Goal: Information Seeking & Learning: Find specific page/section

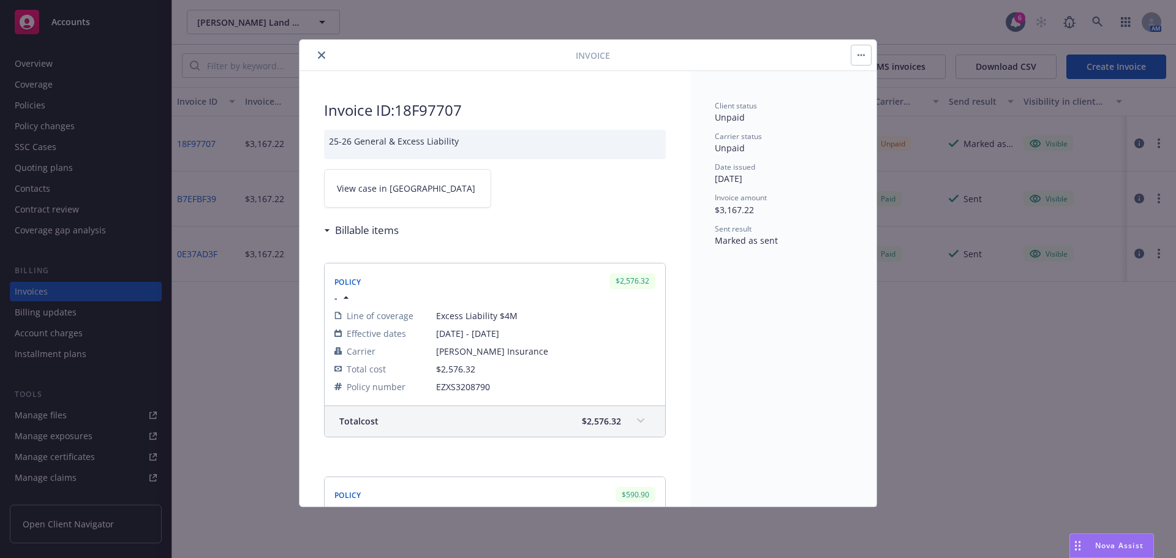
click at [317, 56] on button "close" at bounding box center [321, 55] width 15 height 15
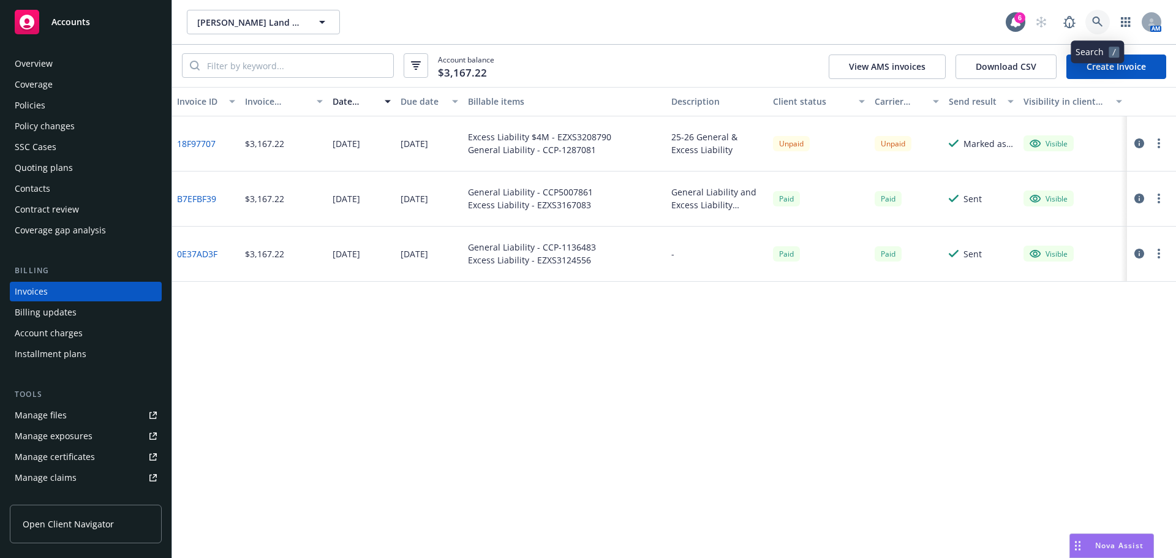
click at [1105, 20] on link at bounding box center [1098, 22] width 25 height 25
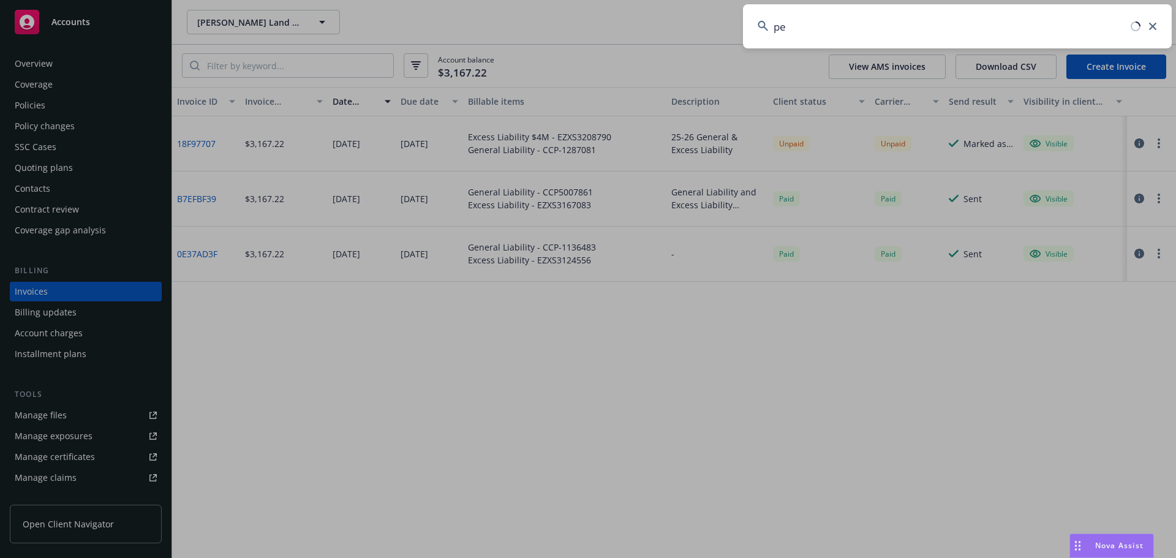
type input "p"
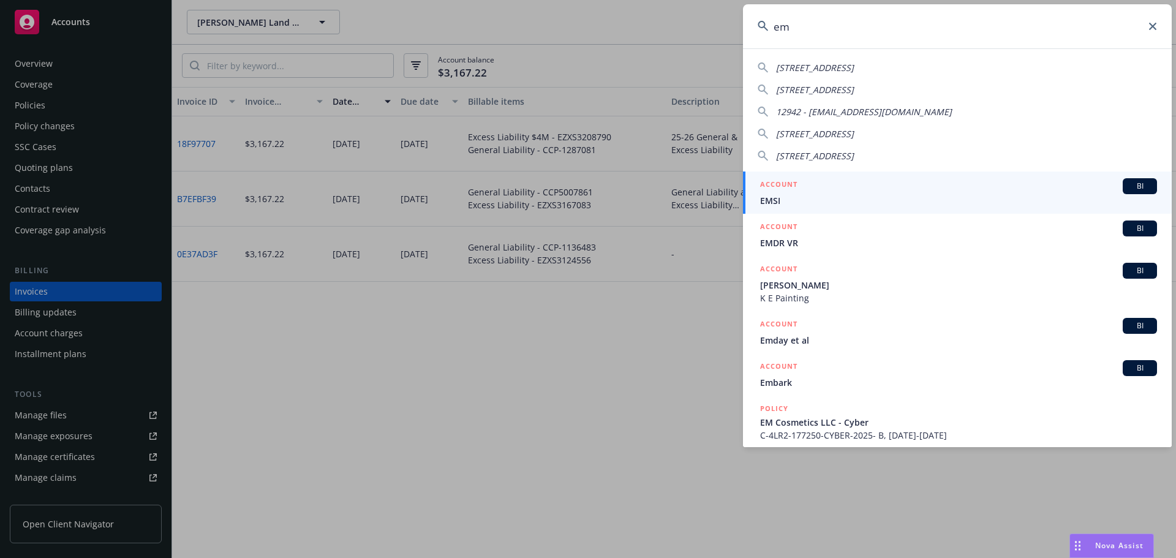
type input "emr"
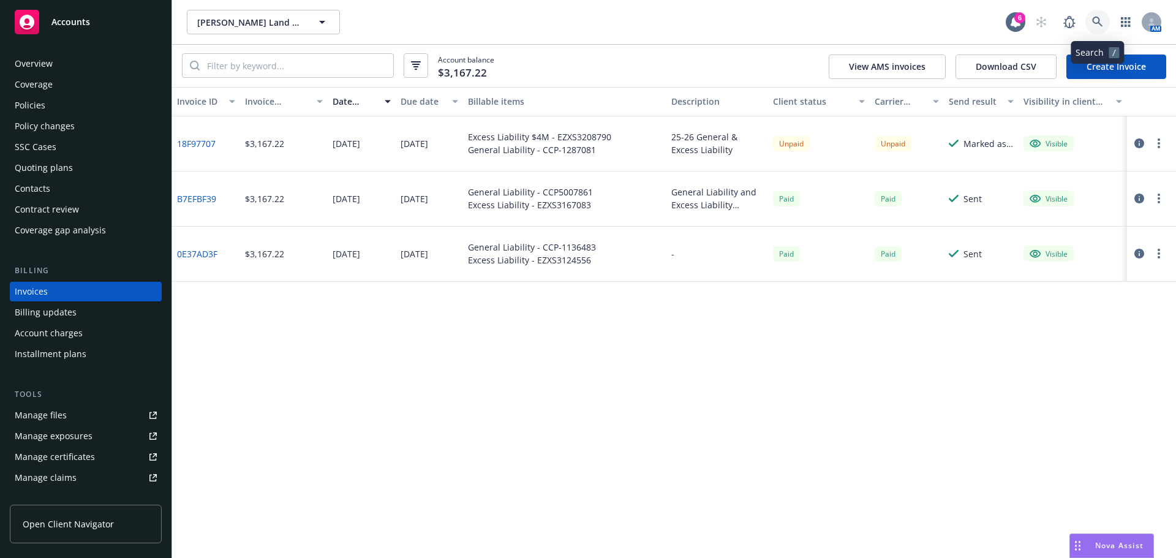
click at [1103, 22] on link at bounding box center [1098, 22] width 25 height 25
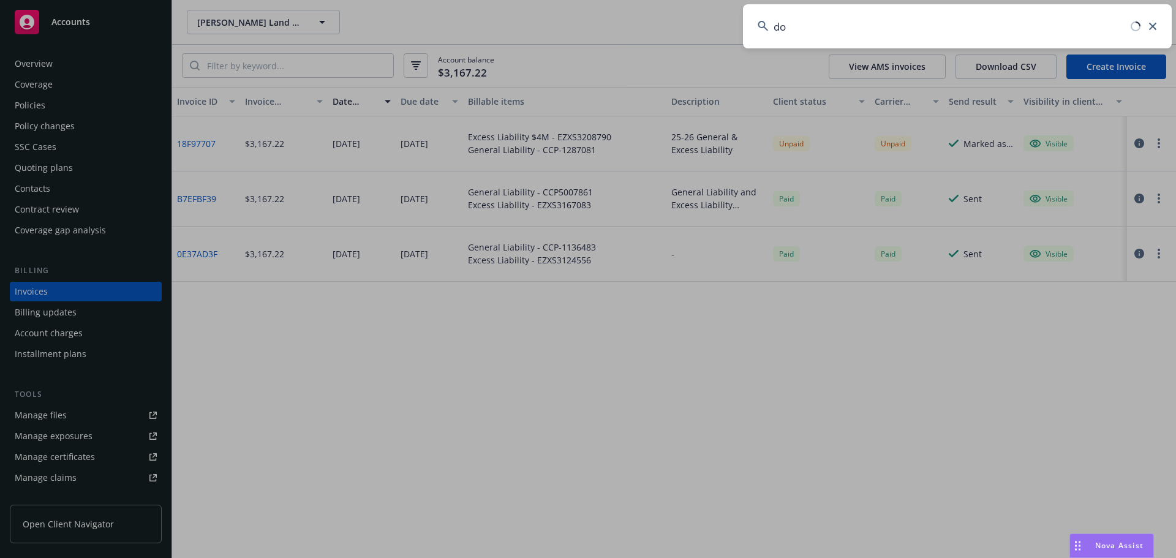
type input "d"
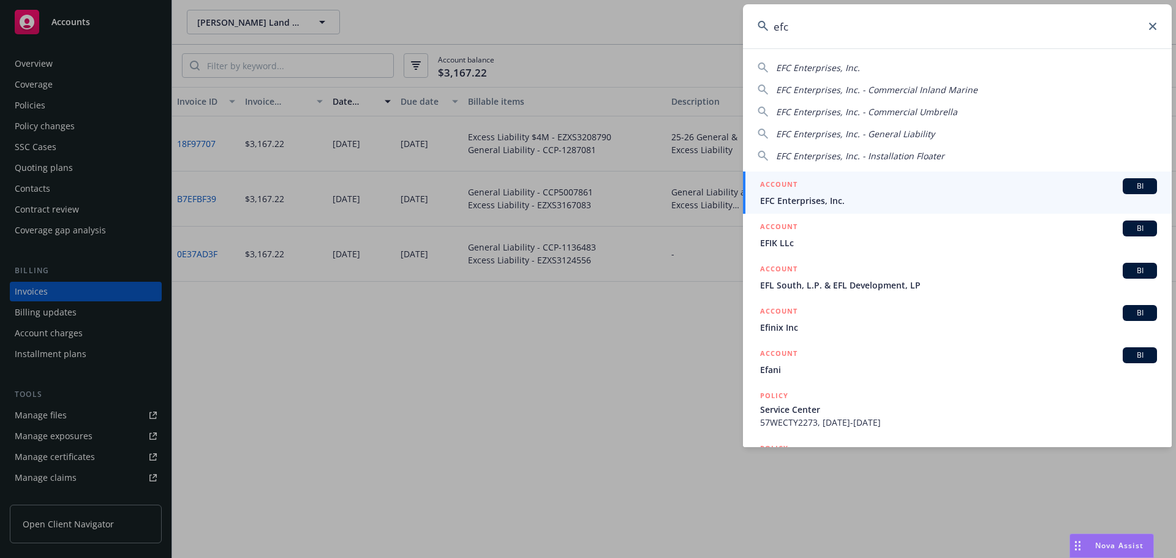
type input "efc"
click at [818, 195] on span "EFC Enterprises, Inc." at bounding box center [958, 200] width 397 height 13
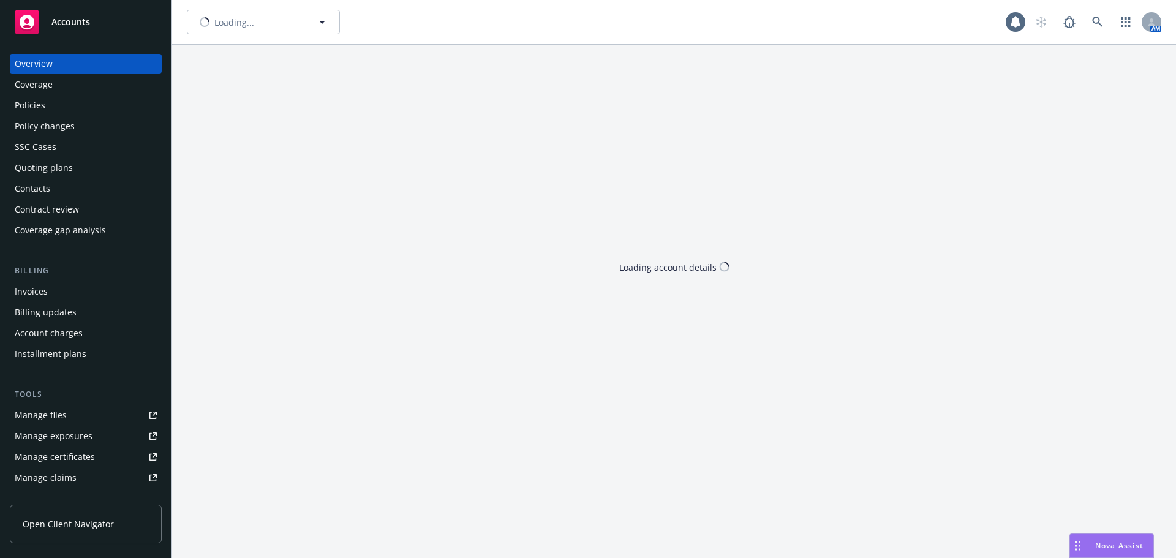
click at [32, 110] on div "Policies" at bounding box center [30, 106] width 31 height 20
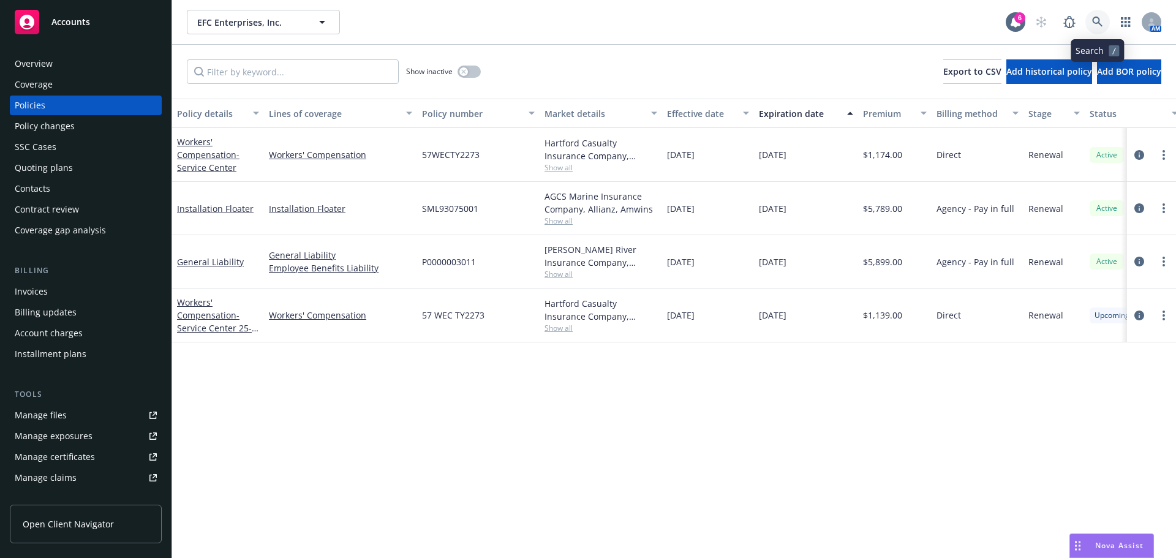
click at [1099, 21] on icon at bounding box center [1097, 22] width 11 height 11
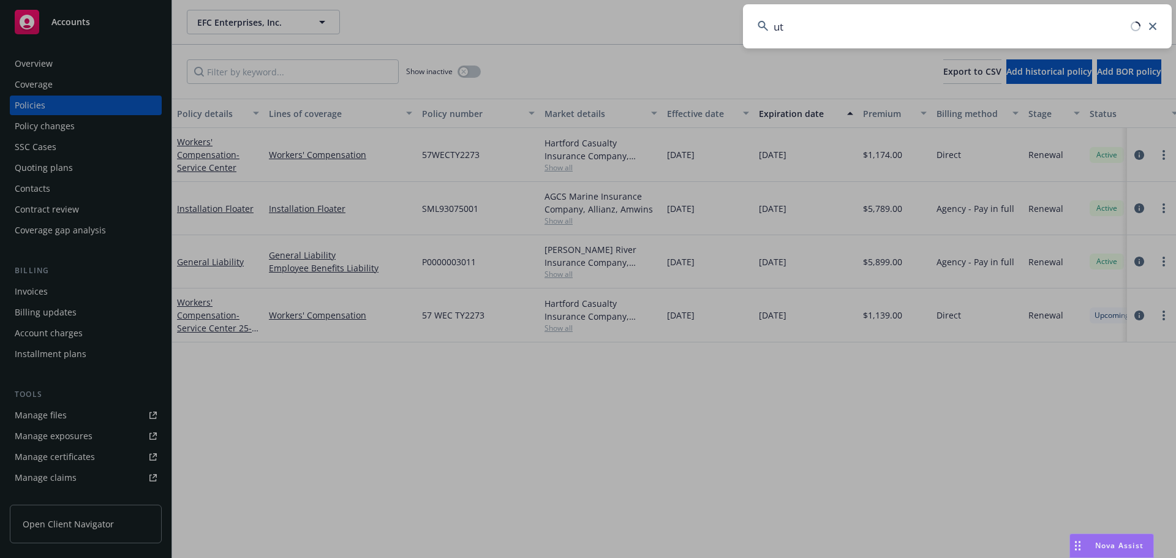
type input "u"
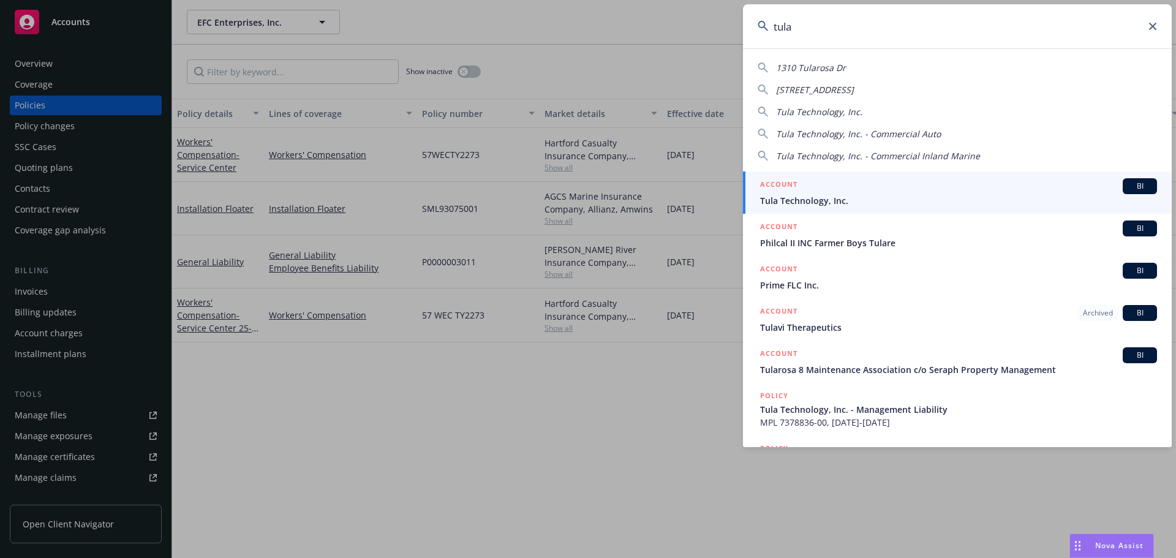
type input "tula"
click at [877, 193] on div "ACCOUNT BI" at bounding box center [958, 186] width 397 height 16
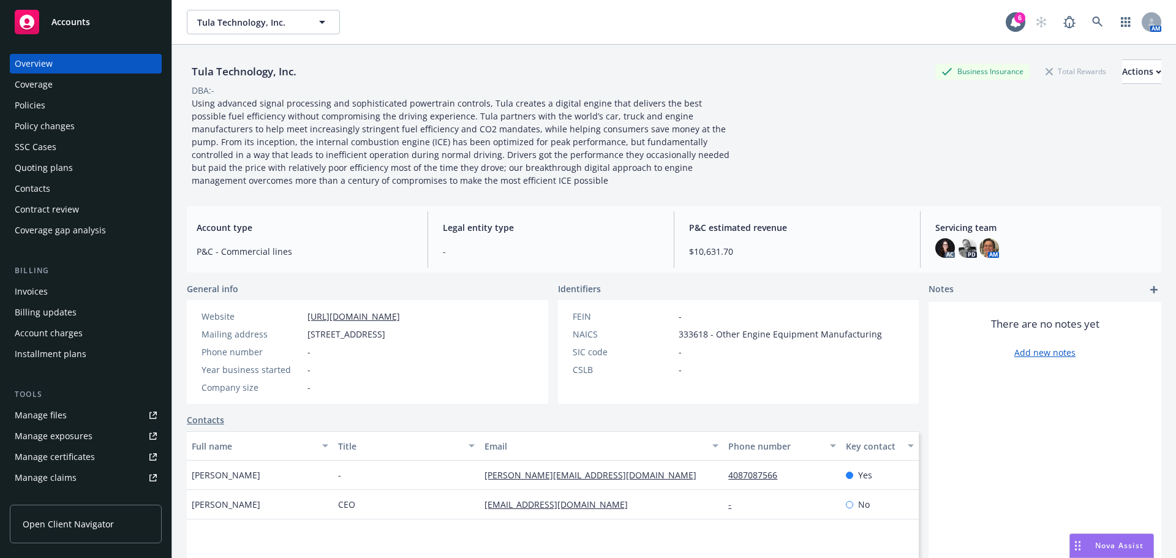
click at [19, 102] on div "Policies" at bounding box center [30, 106] width 31 height 20
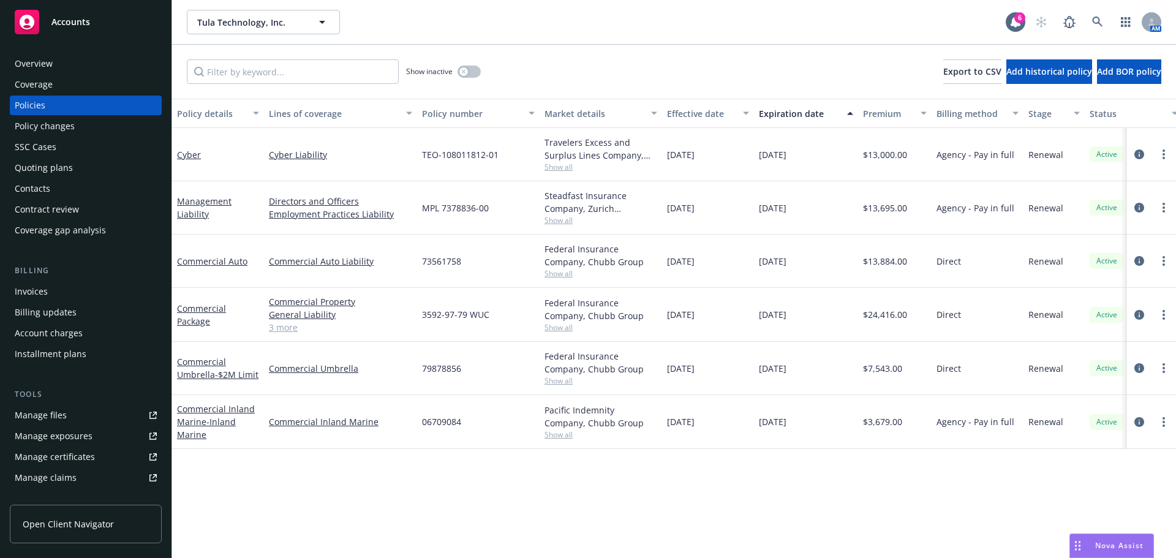
click at [295, 330] on link "3 more" at bounding box center [340, 327] width 143 height 13
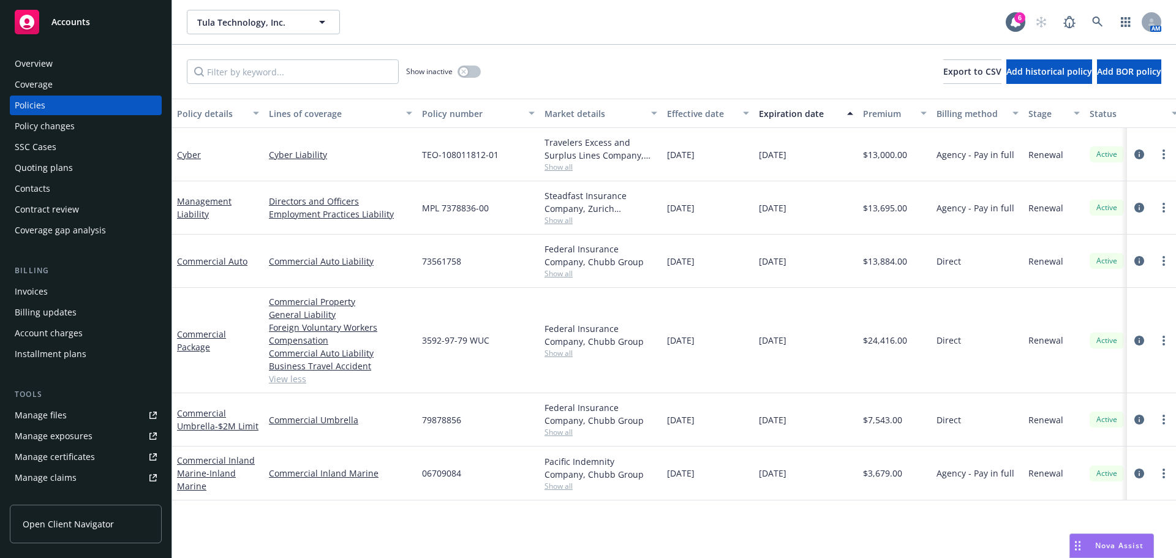
click at [472, 63] on div "Show inactive" at bounding box center [443, 71] width 75 height 25
click at [473, 69] on button "button" at bounding box center [469, 72] width 23 height 12
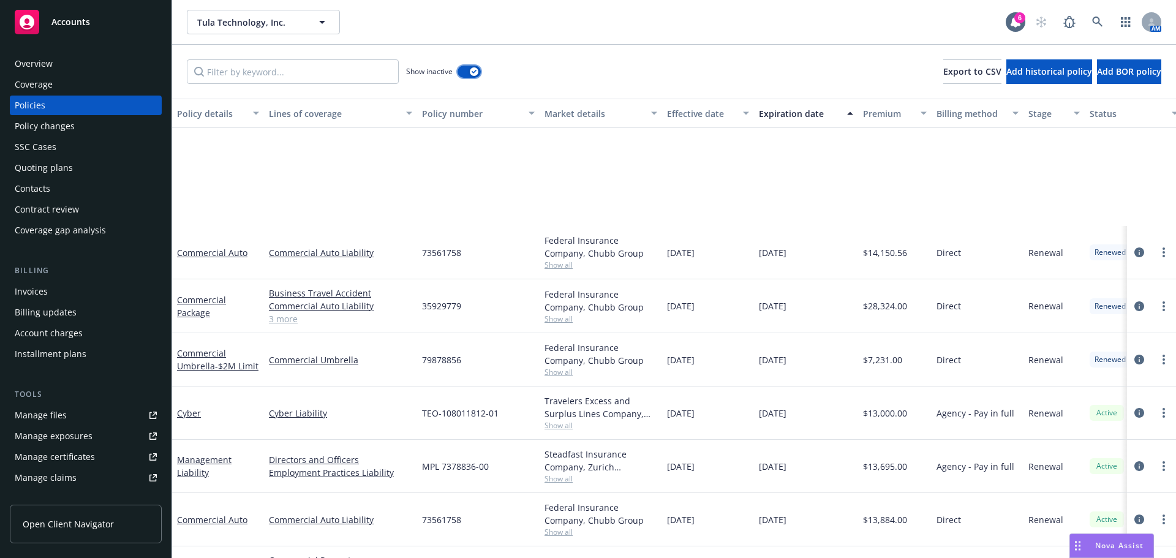
scroll to position [1630, 0]
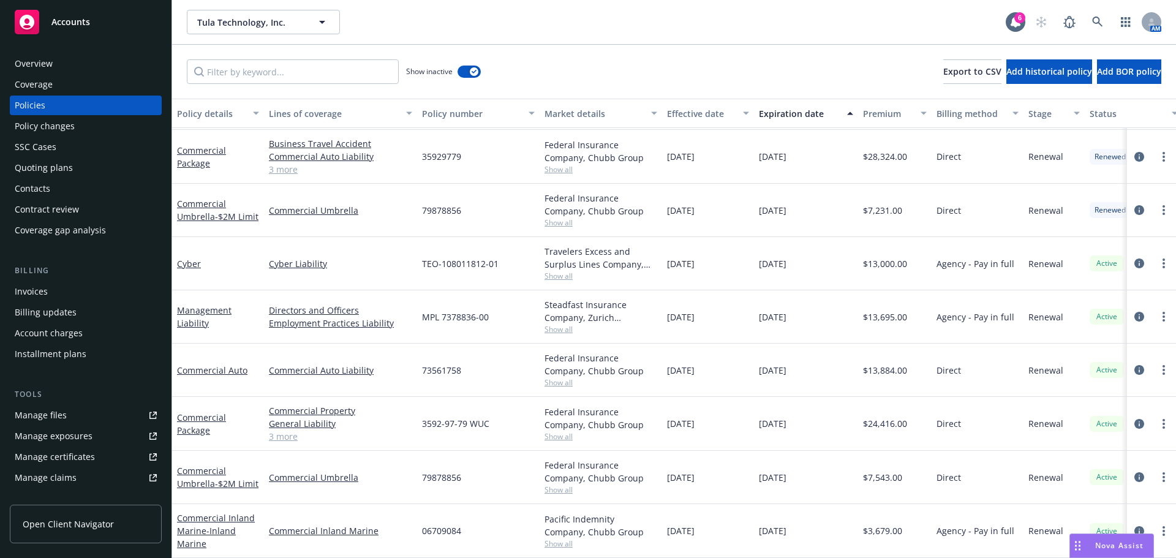
click at [34, 78] on div "Coverage" at bounding box center [34, 85] width 38 height 20
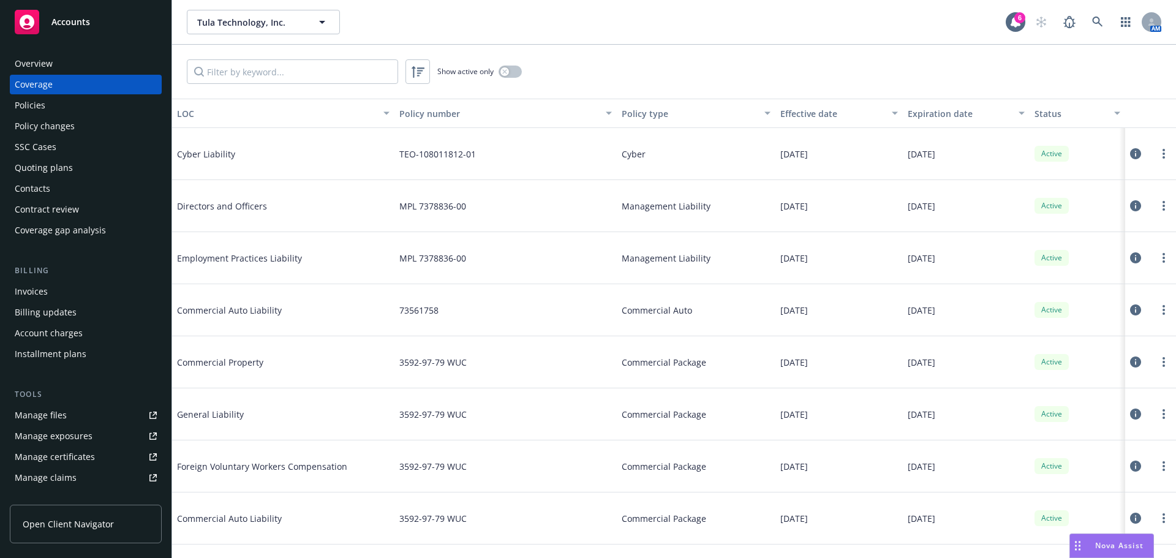
click at [33, 60] on div "Overview" at bounding box center [34, 64] width 38 height 20
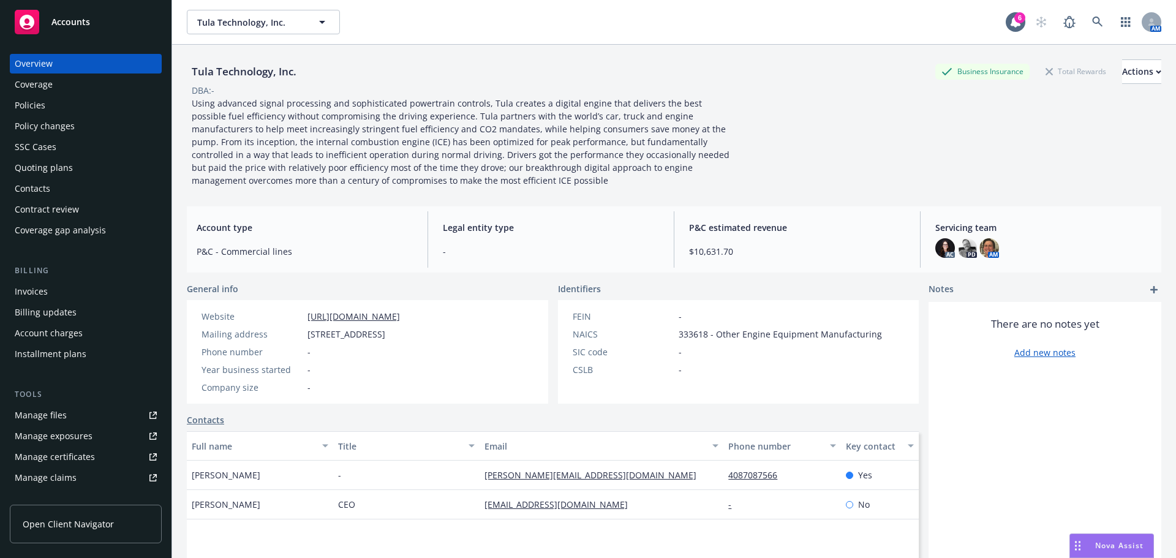
click at [29, 110] on div "Policies" at bounding box center [30, 106] width 31 height 20
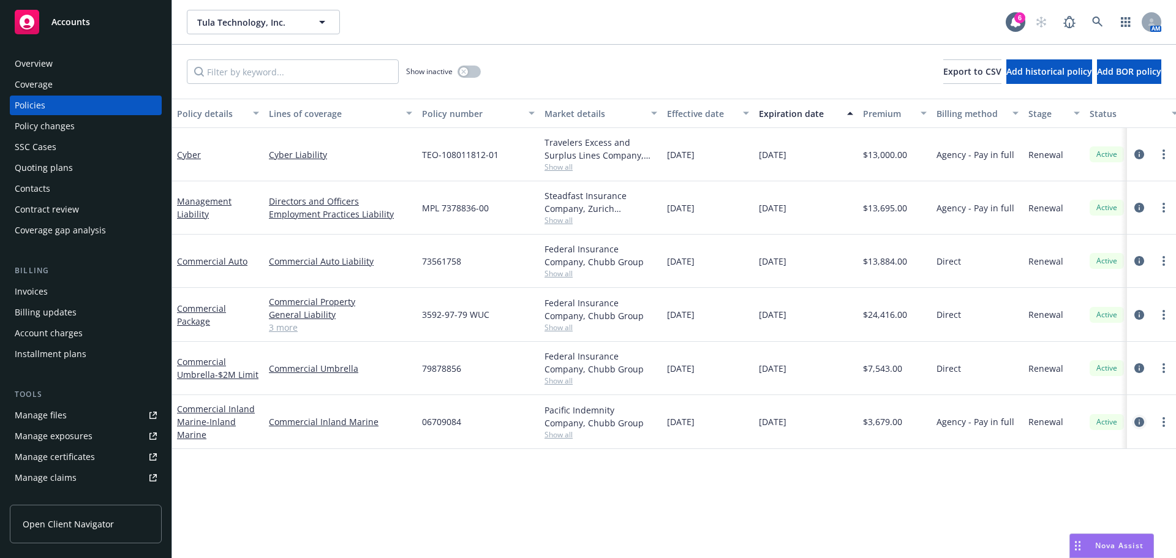
click at [1137, 424] on icon "circleInformation" at bounding box center [1140, 422] width 10 height 10
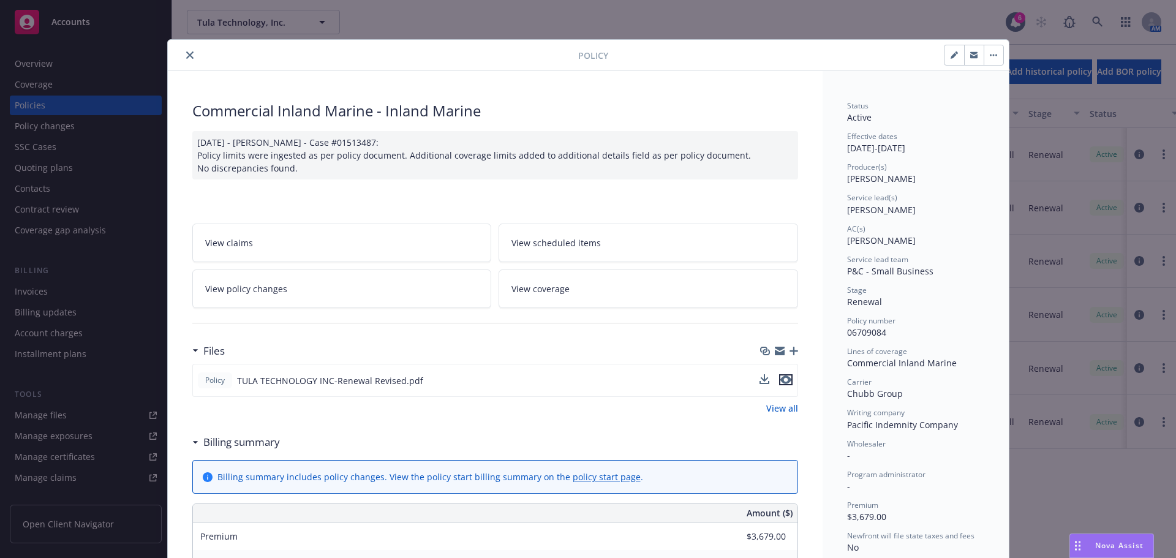
click at [781, 382] on icon "preview file" at bounding box center [786, 380] width 11 height 9
drag, startPoint x: 183, startPoint y: 58, endPoint x: 273, endPoint y: 78, distance: 93.0
click at [186, 58] on icon "close" at bounding box center [189, 54] width 7 height 7
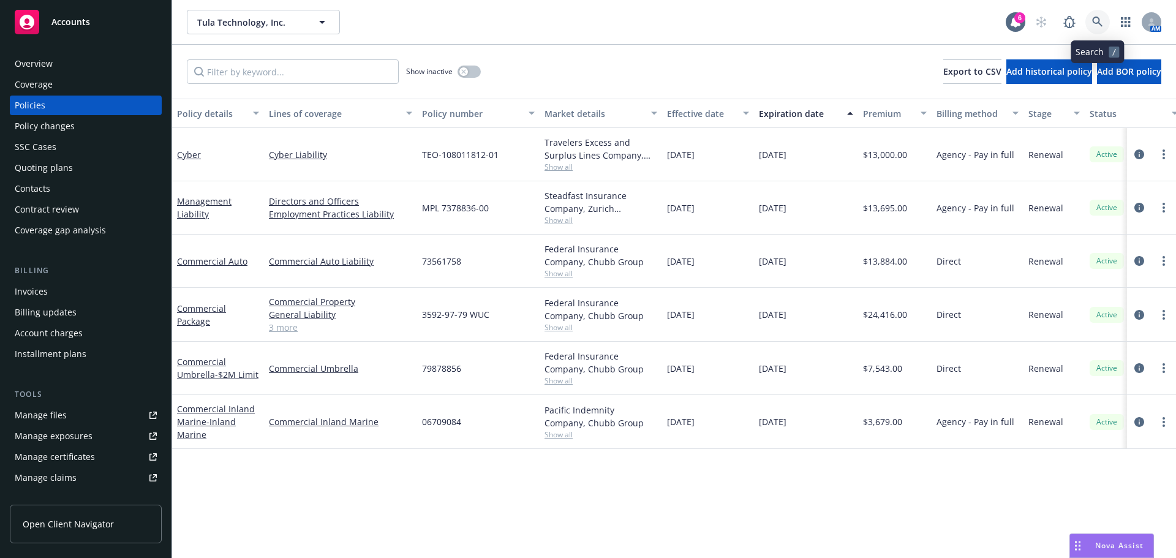
click at [1104, 26] on link at bounding box center [1098, 22] width 25 height 25
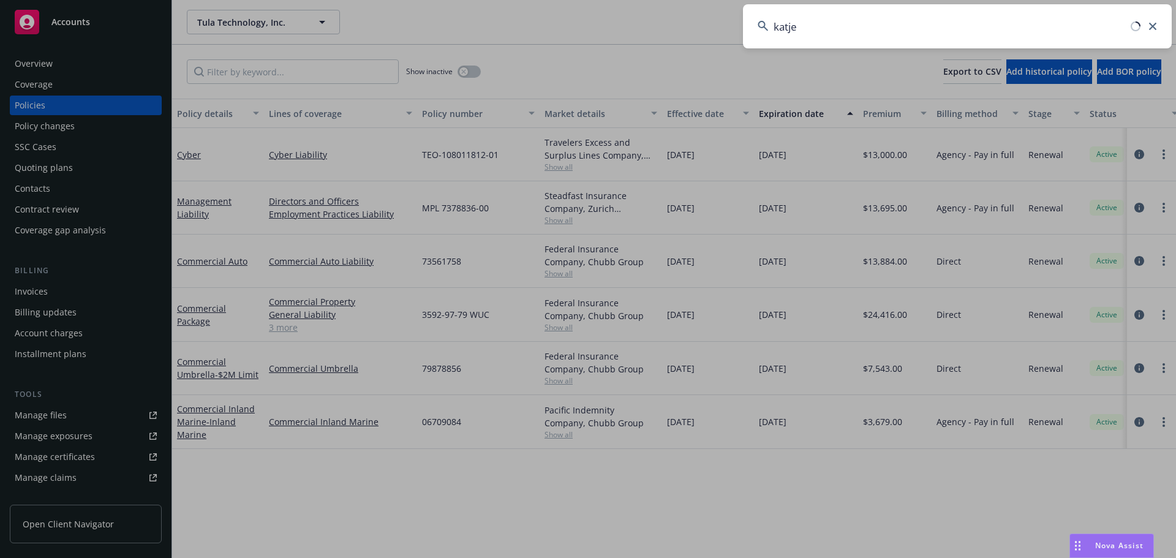
type input "katjes"
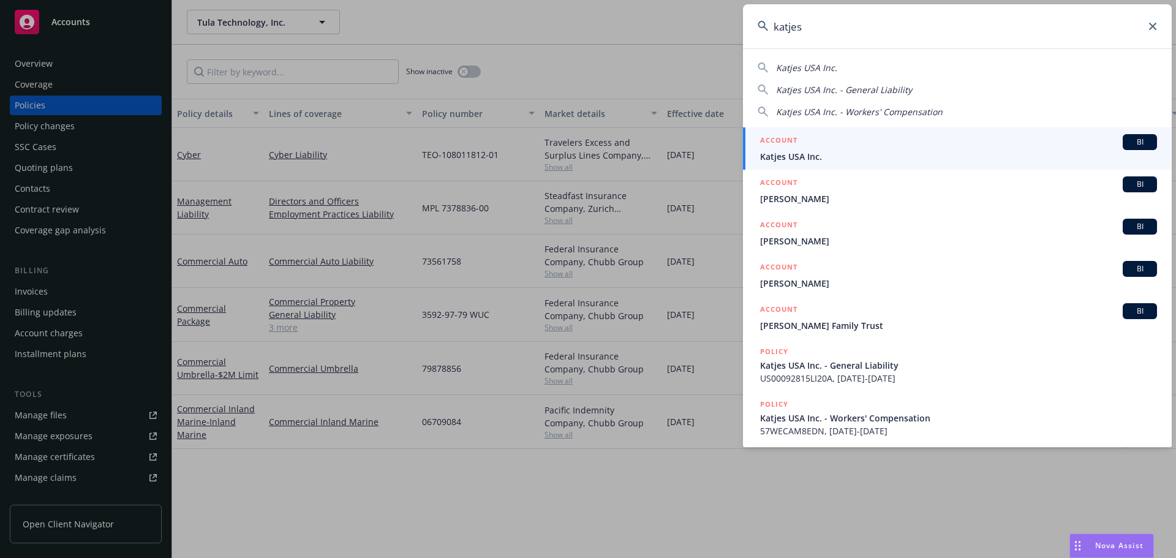
drag, startPoint x: 832, startPoint y: 153, endPoint x: 798, endPoint y: 153, distance: 33.7
click at [832, 153] on span "Katjes USA Inc." at bounding box center [958, 156] width 397 height 13
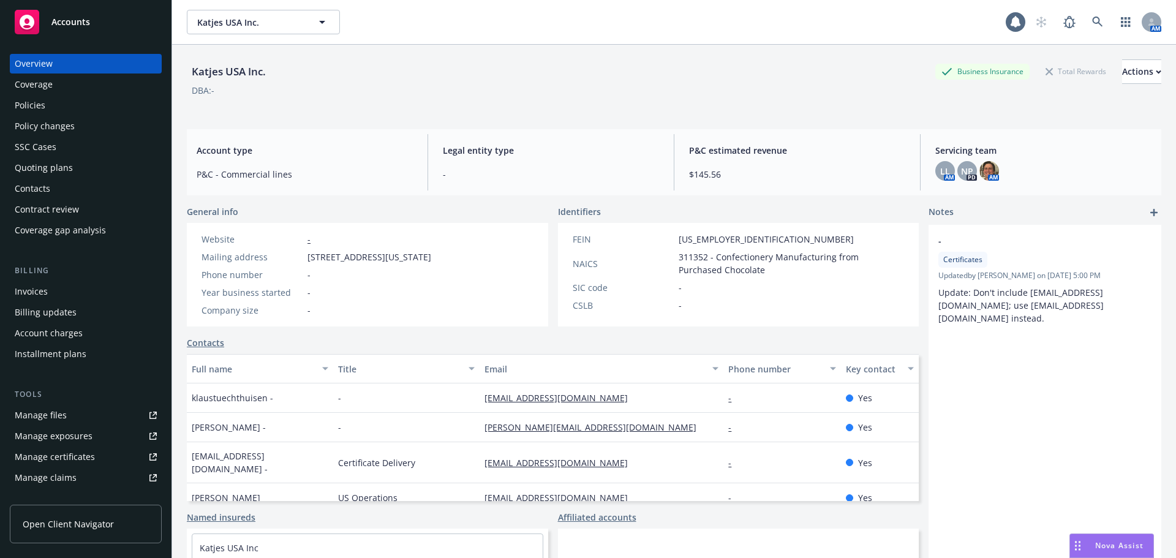
click at [73, 107] on div "Policies" at bounding box center [86, 106] width 142 height 20
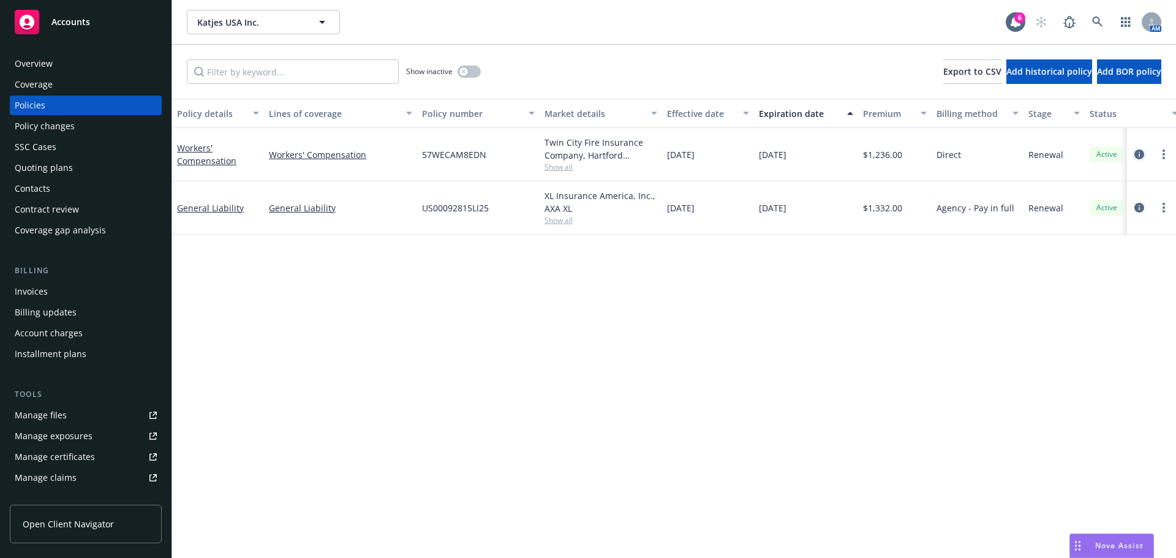
click at [1143, 153] on icon "circleInformation" at bounding box center [1140, 154] width 10 height 10
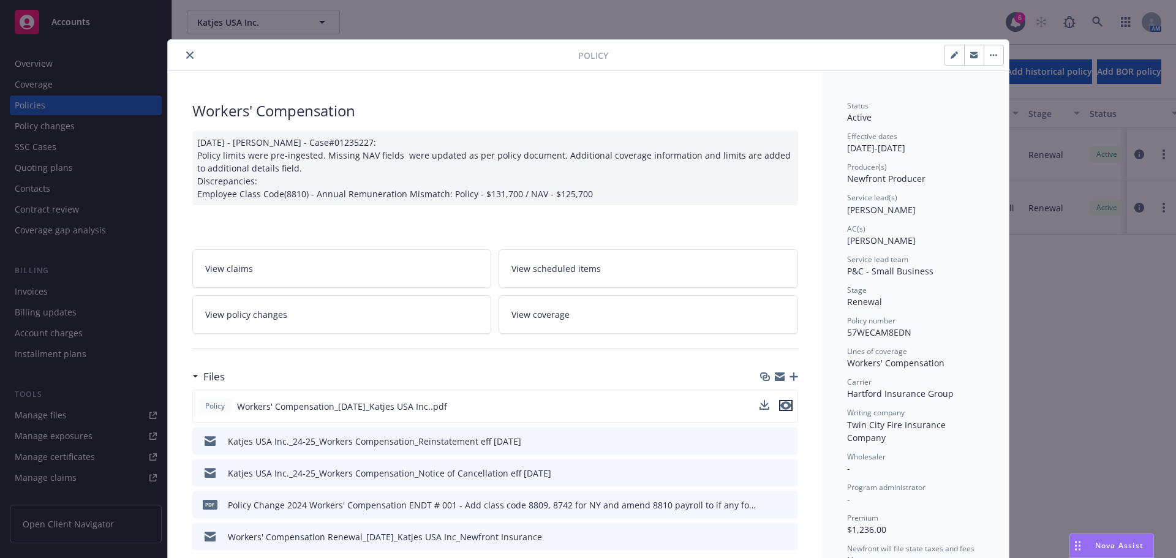
click at [783, 406] on icon "preview file" at bounding box center [786, 405] width 11 height 9
click at [186, 54] on icon "close" at bounding box center [189, 54] width 7 height 7
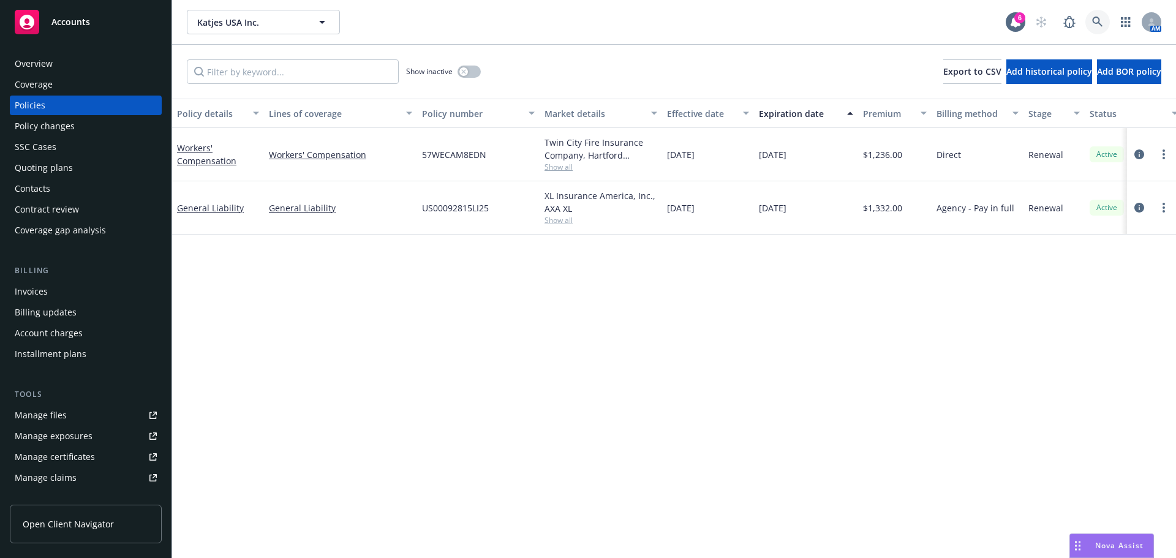
click at [1105, 25] on link at bounding box center [1098, 22] width 25 height 25
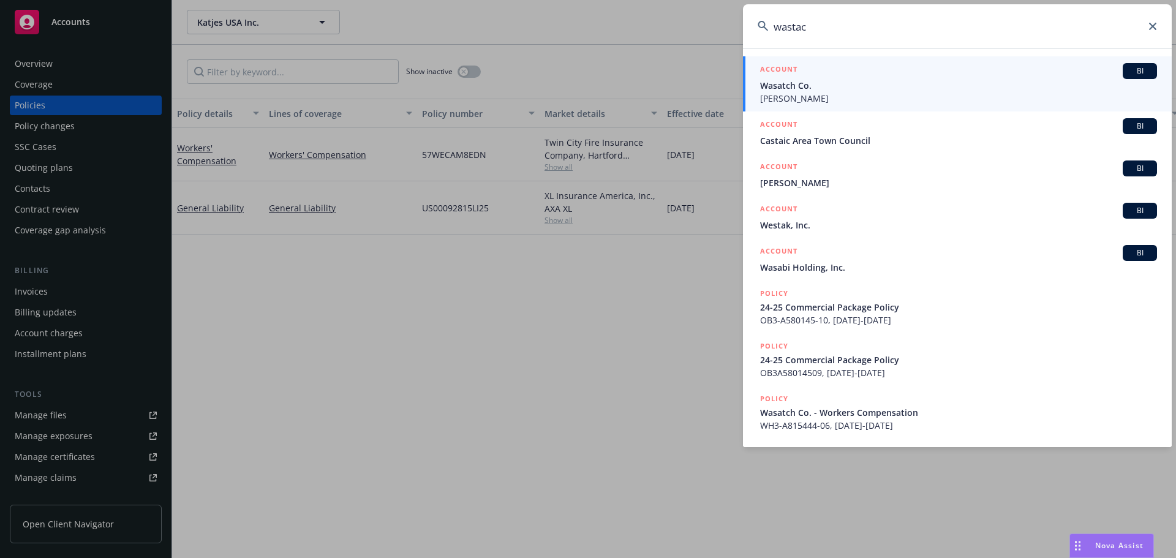
type input "wastac"
click at [792, 94] on span "[PERSON_NAME]" at bounding box center [958, 98] width 397 height 13
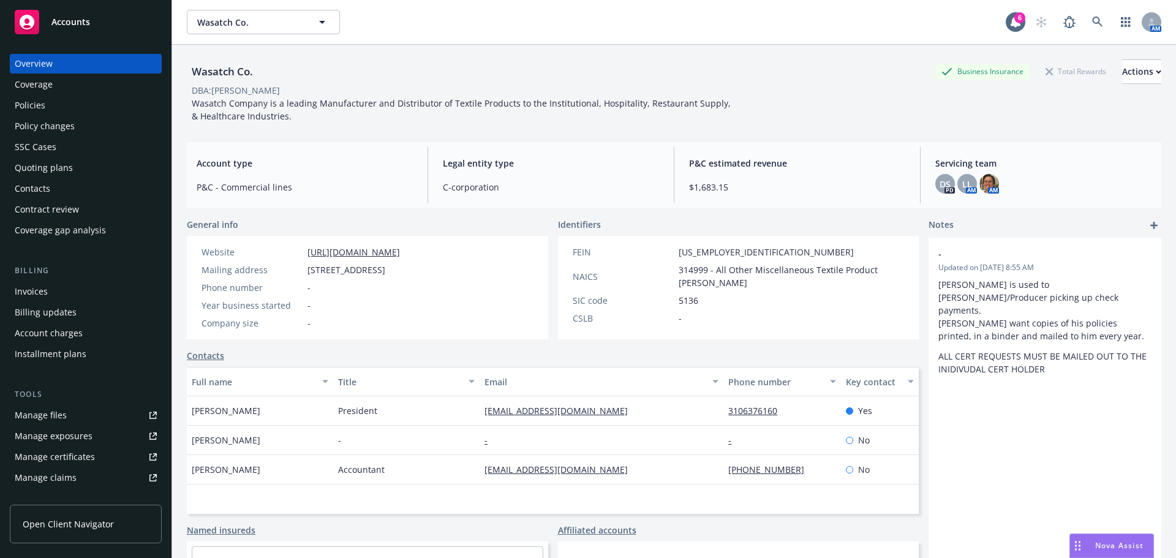
click at [45, 109] on div "Policies" at bounding box center [86, 106] width 142 height 20
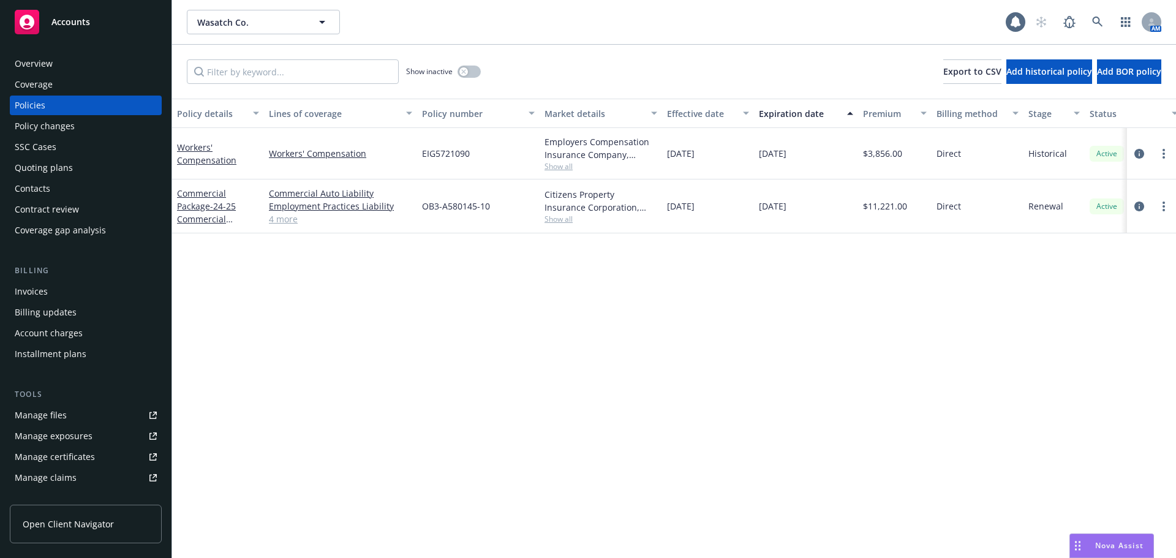
click at [553, 169] on span "Show all" at bounding box center [601, 166] width 113 height 10
click at [1103, 22] on icon at bounding box center [1097, 22] width 11 height 11
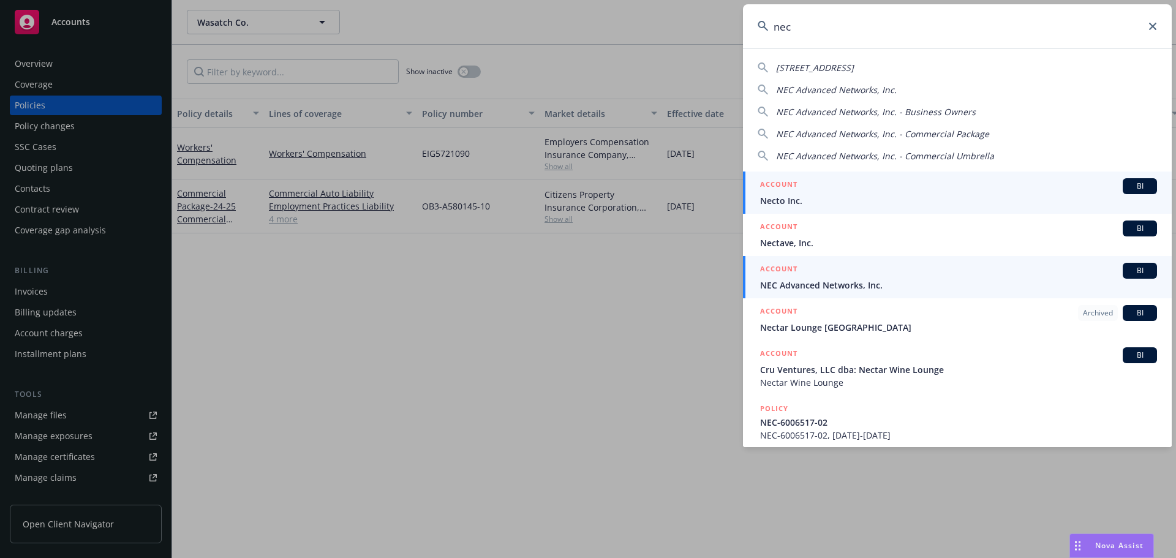
type input "nec"
click at [795, 281] on span "NEC Advanced Networks, Inc." at bounding box center [958, 285] width 397 height 13
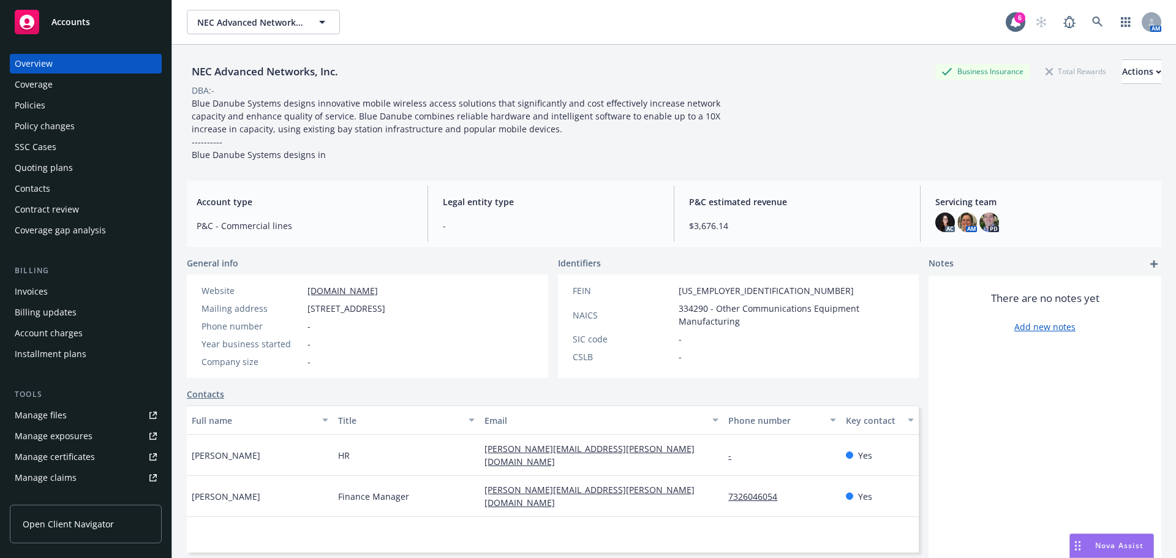
click at [36, 99] on div "Policies" at bounding box center [30, 106] width 31 height 20
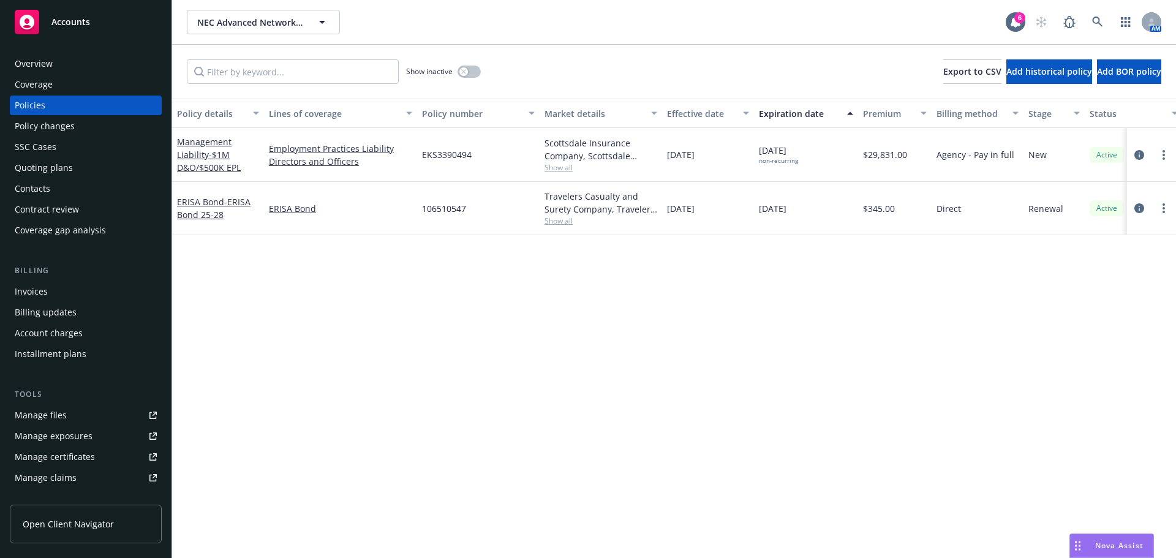
drag, startPoint x: 634, startPoint y: 346, endPoint x: 606, endPoint y: 250, distance: 100.2
click at [634, 335] on div "Policy details Lines of coverage Policy number Market details Effective date Ex…" at bounding box center [674, 329] width 1004 height 460
click at [1091, 18] on link at bounding box center [1098, 22] width 25 height 25
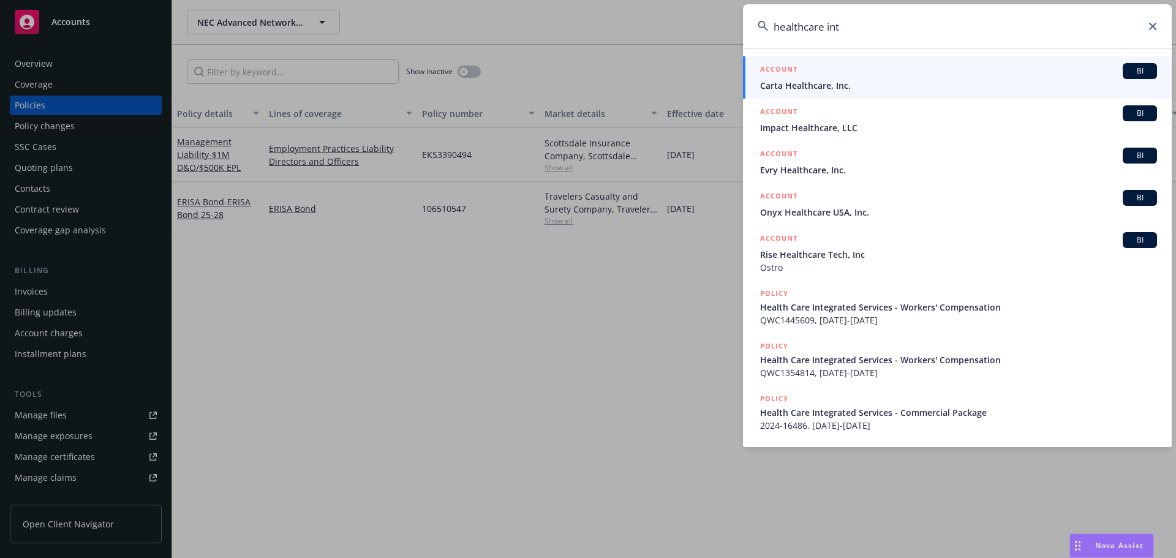
click at [806, 28] on input "healthcare int" at bounding box center [957, 26] width 429 height 44
type input "health care int"
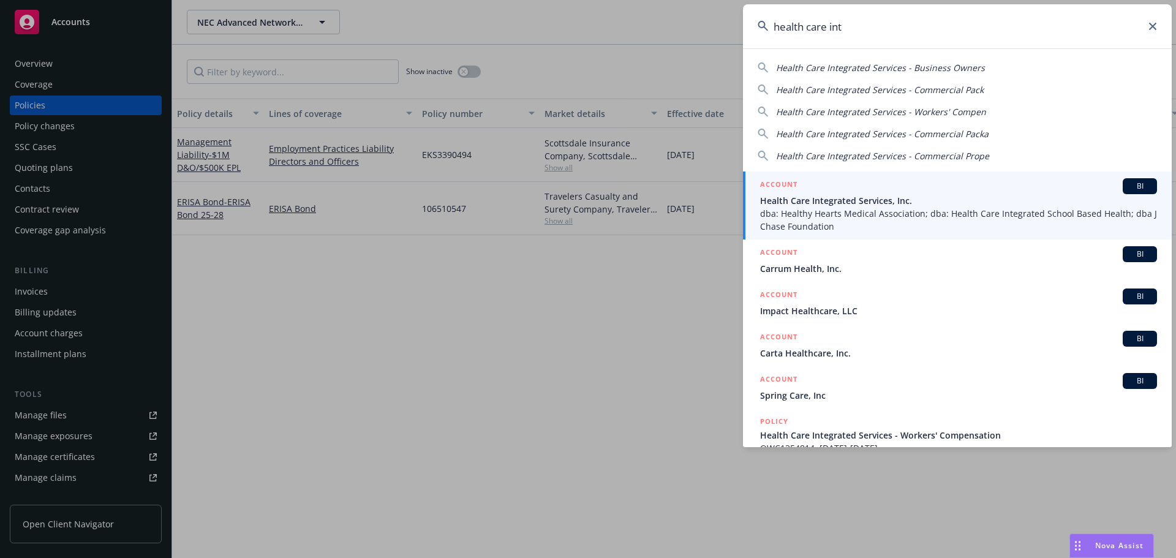
click at [851, 218] on span "dba: Healthy Hearts Medical Association; dba: Health Care Integrated School Bas…" at bounding box center [958, 220] width 397 height 26
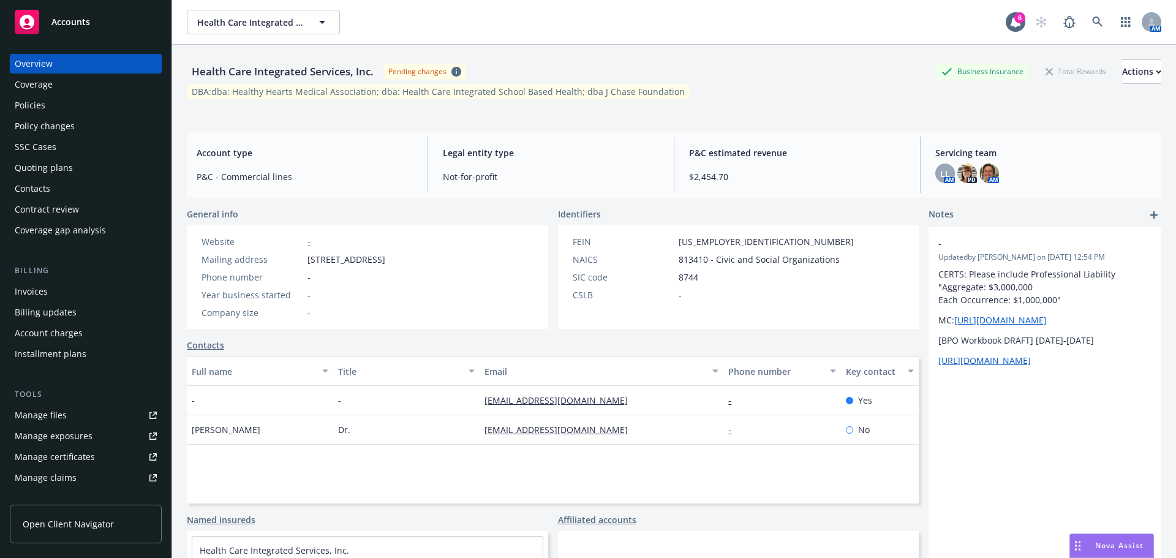
click at [45, 108] on div "Policies" at bounding box center [86, 106] width 142 height 20
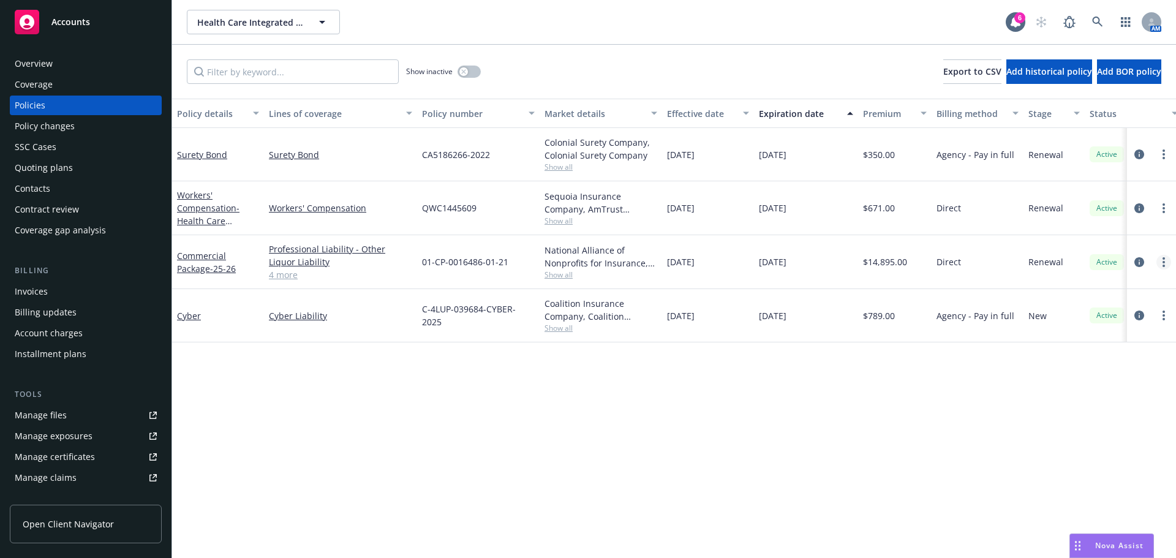
click at [1162, 259] on link "more" at bounding box center [1164, 262] width 15 height 15
click at [1083, 431] on link "Copy logging email" at bounding box center [1099, 434] width 144 height 25
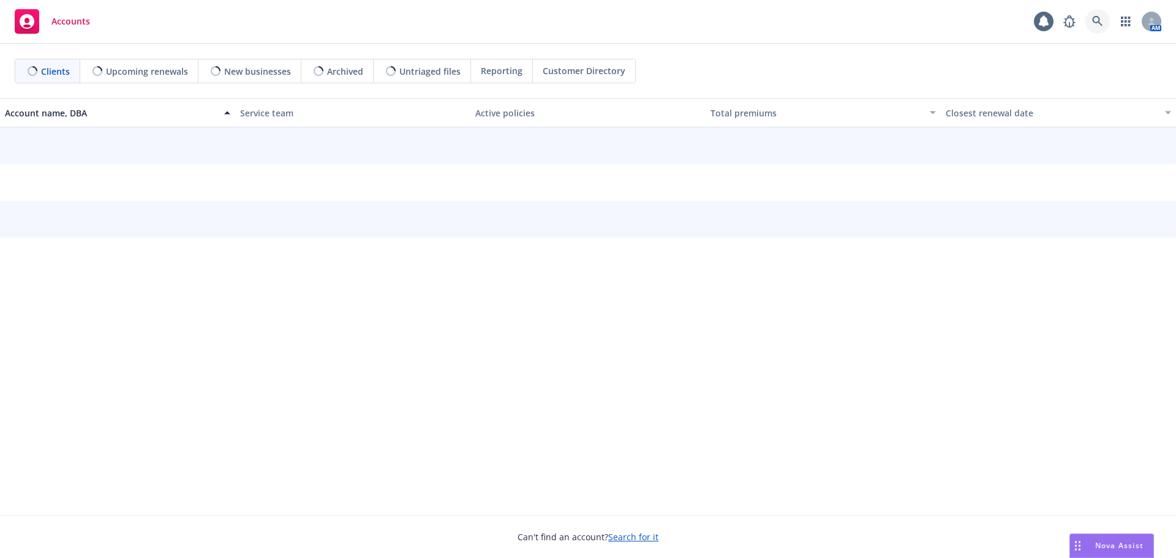
click at [1094, 23] on icon at bounding box center [1097, 21] width 11 height 11
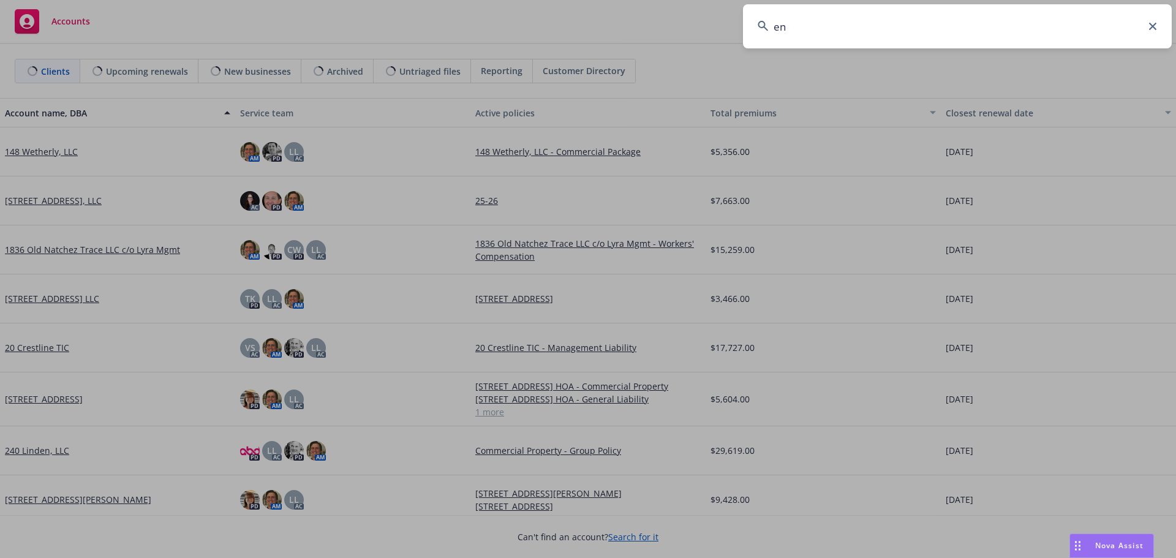
type input "e"
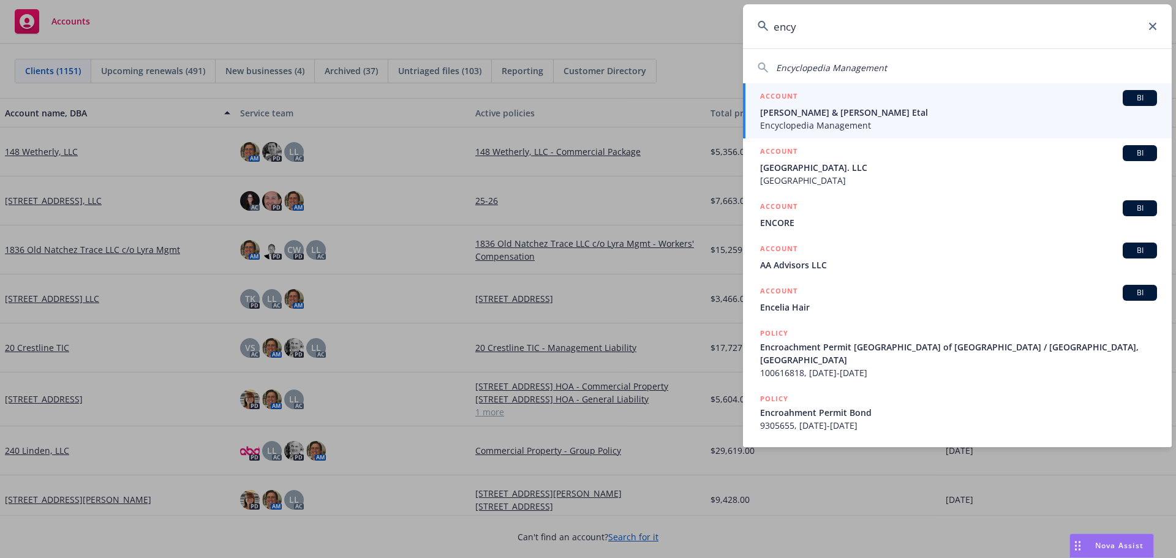
type input "ency"
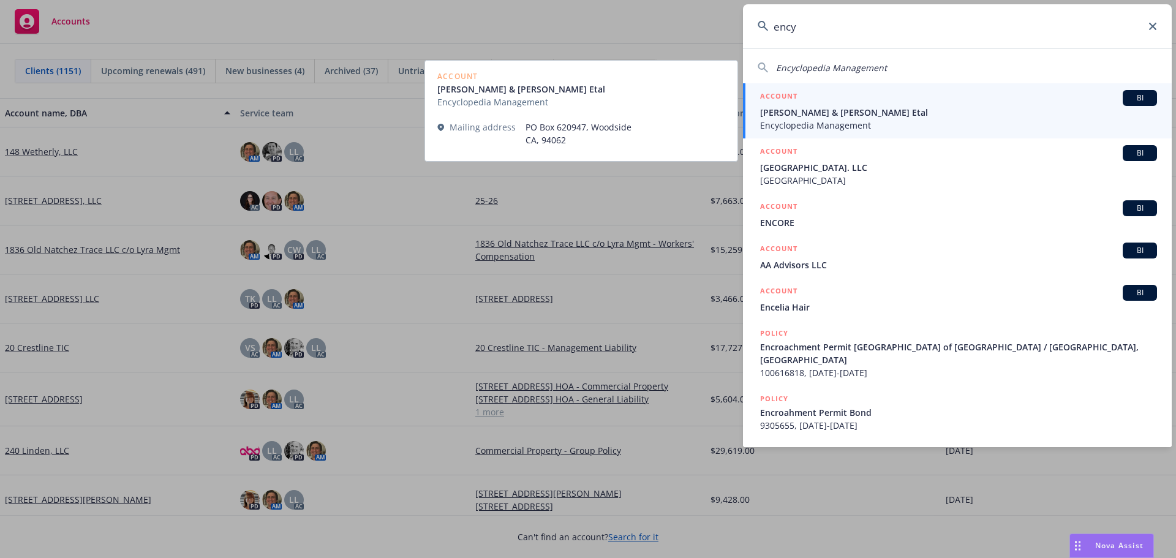
click at [879, 117] on span "Douglas & David Bagnani Etal" at bounding box center [958, 112] width 397 height 13
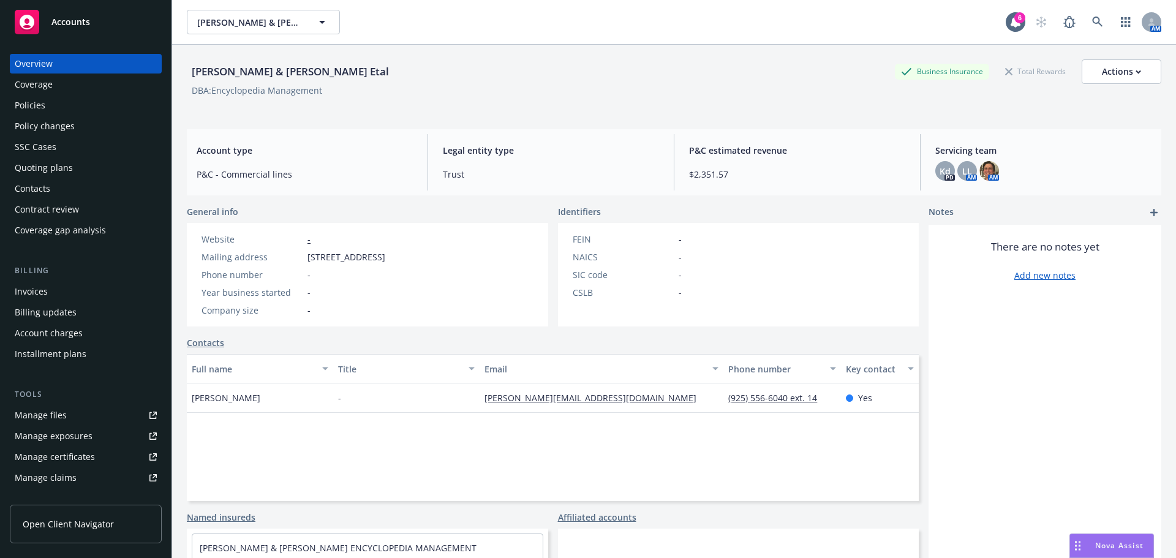
click at [40, 107] on div "Policies" at bounding box center [30, 106] width 31 height 20
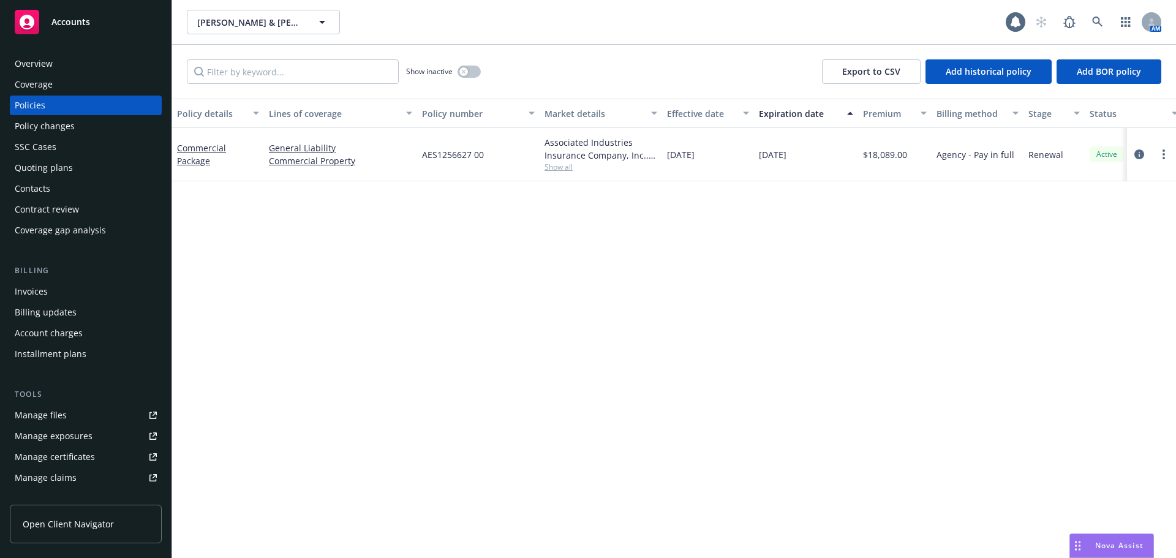
click at [727, 211] on div "Policy details Lines of coverage Policy number Market details Effective date Ex…" at bounding box center [674, 329] width 1004 height 460
click at [52, 60] on div "Overview" at bounding box center [86, 64] width 142 height 20
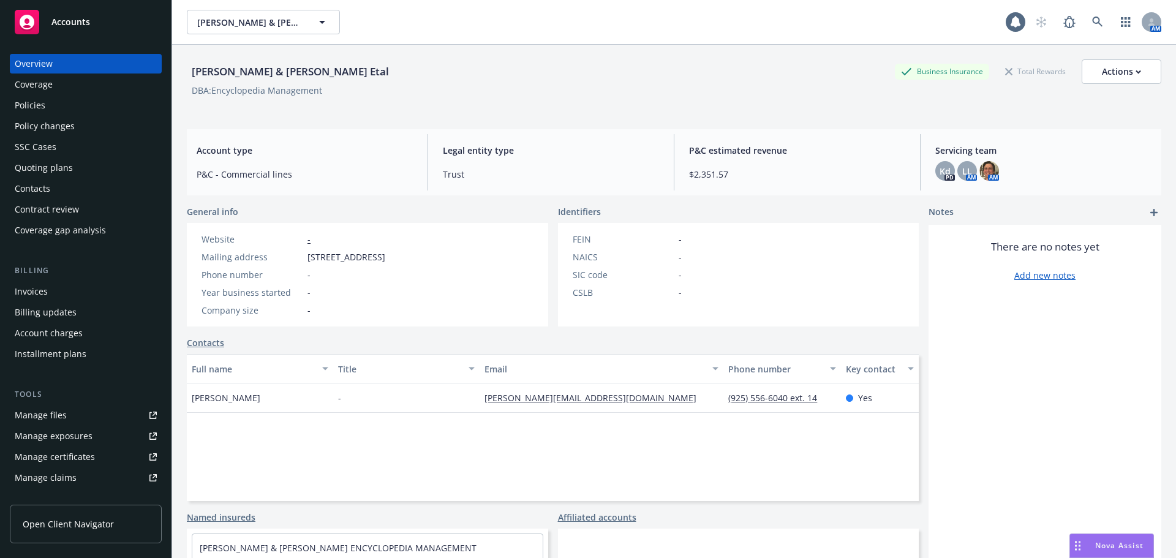
click at [42, 105] on div "Policies" at bounding box center [30, 106] width 31 height 20
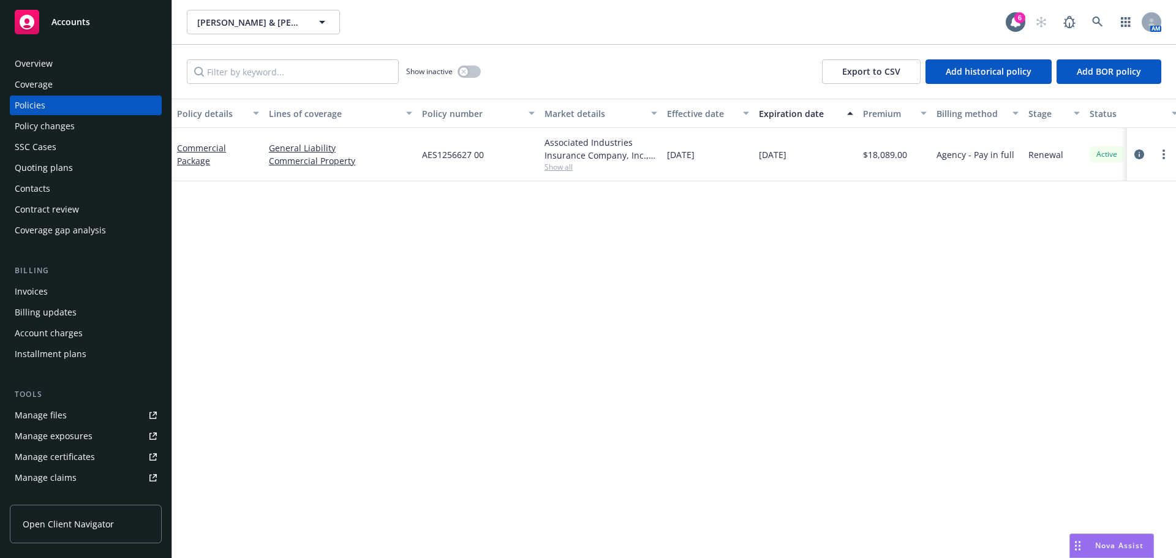
click at [870, 221] on div "Policy details Lines of coverage Policy number Market details Effective date Ex…" at bounding box center [674, 329] width 1004 height 460
drag, startPoint x: 773, startPoint y: 159, endPoint x: 789, endPoint y: 185, distance: 30.5
click at [765, 160] on div "Commercial Package General Liability Commercial Property AES1256627 00 Associat…" at bounding box center [763, 154] width 1182 height 53
click at [843, 221] on div "Policy details Lines of coverage Policy number Market details Effective date Ex…" at bounding box center [674, 329] width 1004 height 460
click at [869, 210] on div "Policy details Lines of coverage Policy number Market details Effective date Ex…" at bounding box center [674, 329] width 1004 height 460
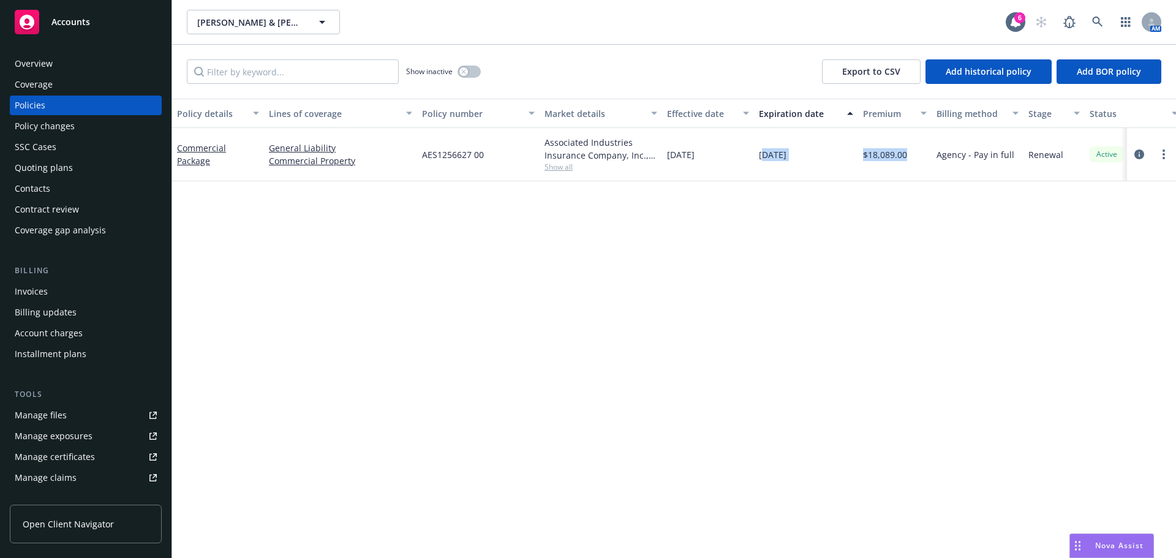
click at [922, 280] on div "Policy details Lines of coverage Policy number Market details Effective date Ex…" at bounding box center [674, 329] width 1004 height 460
click at [999, 237] on div "Policy details Lines of coverage Policy number Market details Effective date Ex…" at bounding box center [674, 329] width 1004 height 460
click at [558, 165] on span "Show all" at bounding box center [601, 167] width 113 height 10
click at [847, 276] on div "Policy details Lines of coverage Policy number Market details Effective date Ex…" at bounding box center [674, 329] width 1004 height 460
drag, startPoint x: 483, startPoint y: 158, endPoint x: 479, endPoint y: 229, distance: 70.6
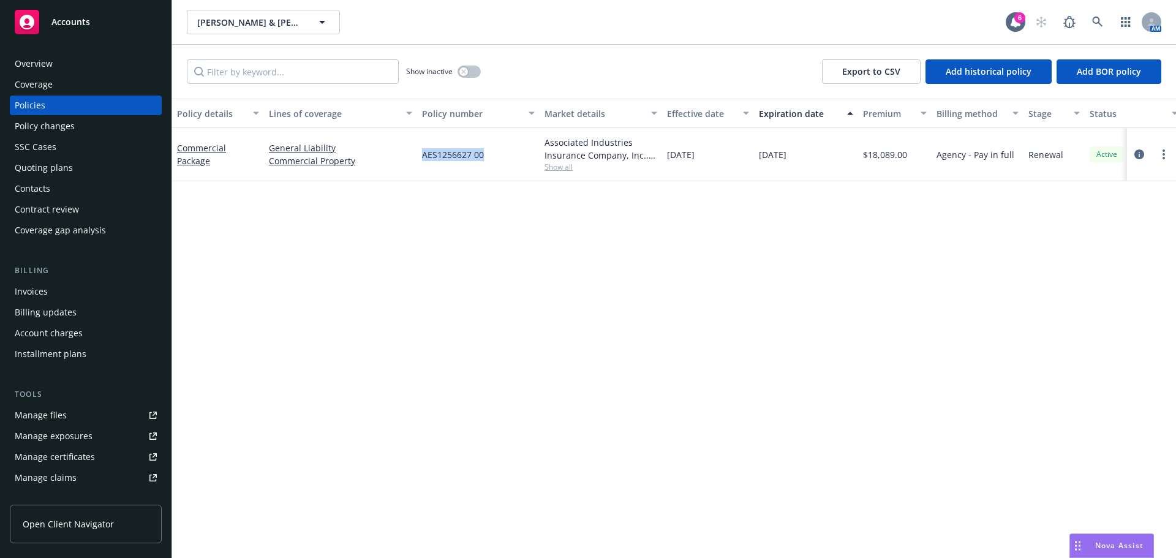
click at [401, 156] on div "Commercial Package General Liability Commercial Property AES1256627 00 Associat…" at bounding box center [763, 154] width 1182 height 53
drag, startPoint x: 479, startPoint y: 229, endPoint x: 474, endPoint y: 220, distance: 10.2
click at [479, 228] on div "Policy details Lines of coverage Policy number Market details Effective date Ex…" at bounding box center [674, 329] width 1004 height 460
click at [447, 158] on span "AES1256627 00" at bounding box center [453, 154] width 62 height 13
click at [422, 155] on span "AES1256627 00" at bounding box center [453, 154] width 62 height 13
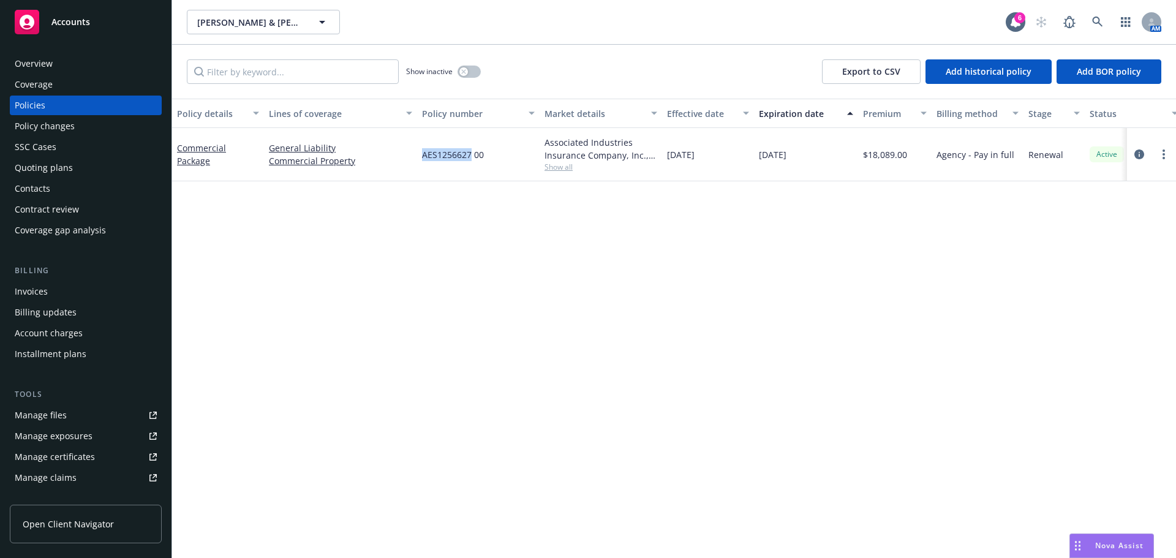
drag, startPoint x: 422, startPoint y: 155, endPoint x: 456, endPoint y: 158, distance: 34.4
click at [456, 158] on span "AES1256627 00" at bounding box center [453, 154] width 62 height 13
click at [466, 161] on span "AES1256627 00" at bounding box center [453, 154] width 62 height 13
drag, startPoint x: 490, startPoint y: 156, endPoint x: 422, endPoint y: 154, distance: 68.6
click at [422, 154] on div "AES1256627 00" at bounding box center [478, 154] width 123 height 53
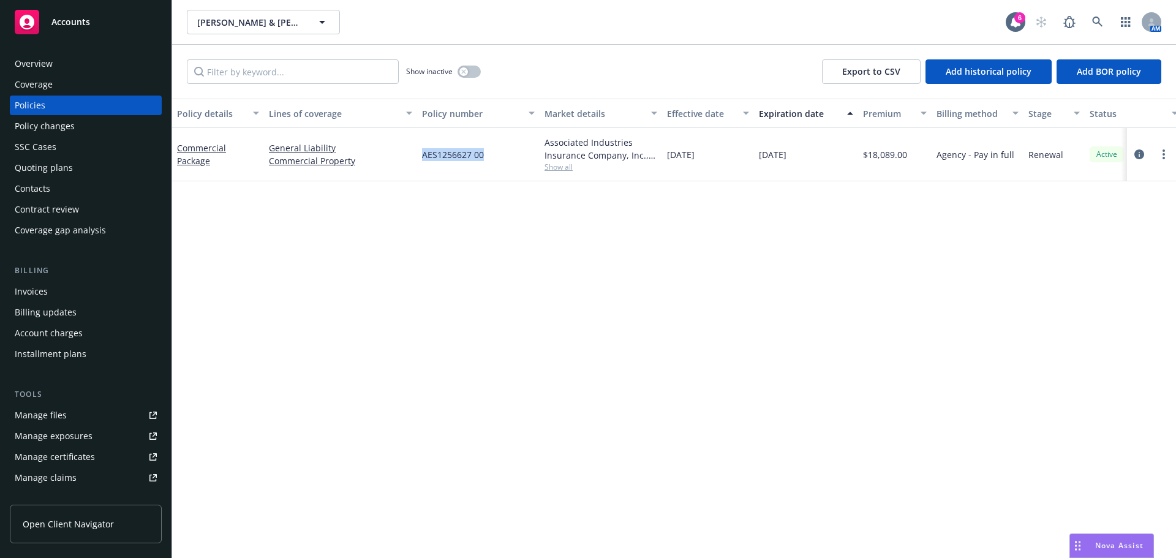
click at [441, 170] on div "AES1256627 00" at bounding box center [478, 154] width 123 height 53
click at [471, 157] on span "AES1256627 00" at bounding box center [453, 154] width 62 height 13
drag, startPoint x: 491, startPoint y: 154, endPoint x: 420, endPoint y: 156, distance: 71.1
click at [420, 156] on div "AES1256627 00" at bounding box center [478, 154] width 123 height 53
click at [490, 183] on div "Policy details Lines of coverage Policy number Market details Effective date Ex…" at bounding box center [674, 329] width 1004 height 460
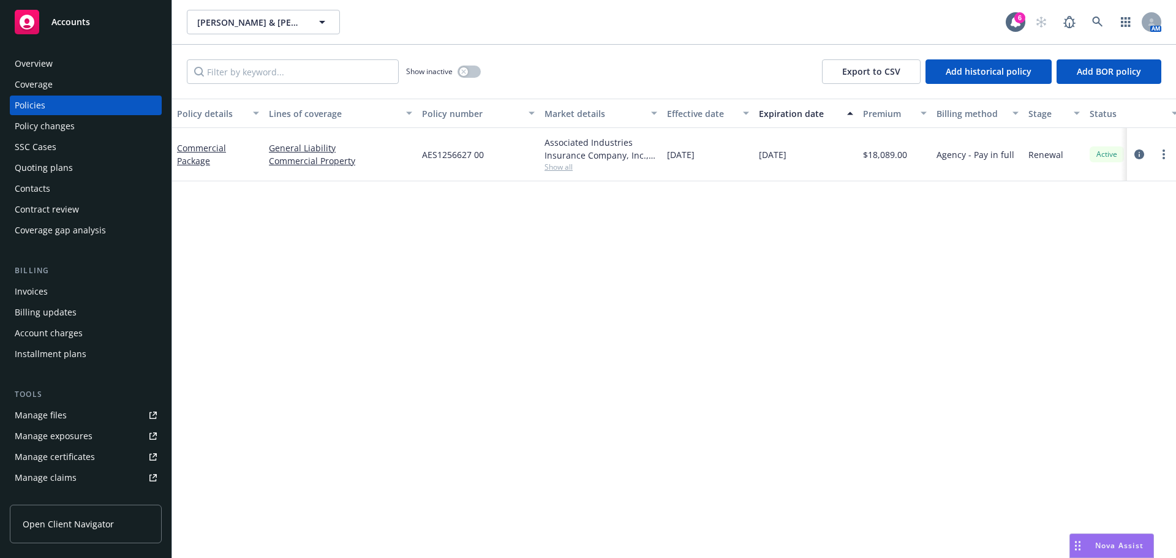
click at [547, 170] on span "Show all" at bounding box center [601, 167] width 113 height 10
drag, startPoint x: 912, startPoint y: 340, endPoint x: 638, endPoint y: 301, distance: 276.7
click at [910, 340] on div "Policy details Lines of coverage Policy number Market details Effective date Ex…" at bounding box center [674, 329] width 1004 height 460
click at [676, 306] on div "Policy details Lines of coverage Policy number Market details Effective date Ex…" at bounding box center [674, 329] width 1004 height 460
drag, startPoint x: 487, startPoint y: 161, endPoint x: 401, endPoint y: 153, distance: 86.8
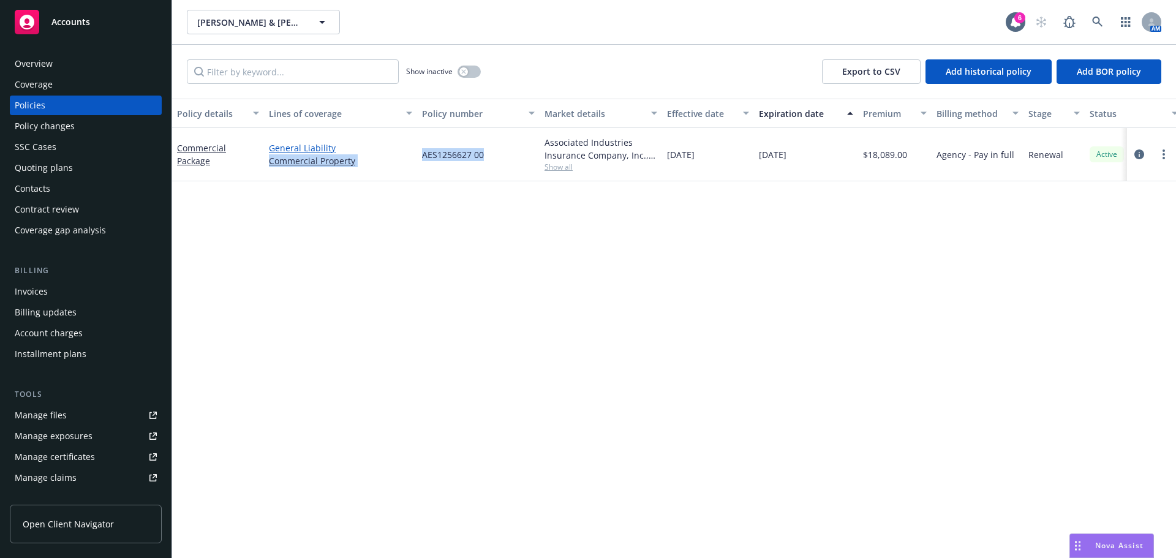
click at [401, 153] on div "Commercial Package General Liability Commercial Property AES1256627 00 Associat…" at bounding box center [763, 154] width 1182 height 53
click at [462, 204] on div "Policy details Lines of coverage Policy number Market details Effective date Ex…" at bounding box center [674, 329] width 1004 height 460
click at [524, 224] on div "Policy details Lines of coverage Policy number Market details Effective date Ex…" at bounding box center [674, 329] width 1004 height 460
click at [568, 170] on span "Show all" at bounding box center [601, 167] width 113 height 10
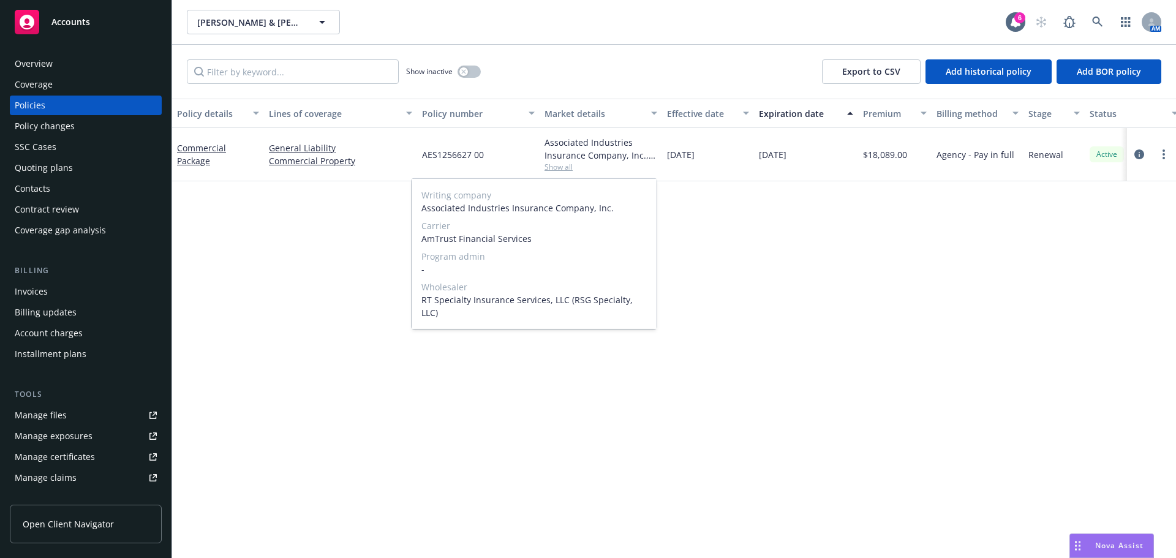
click at [494, 223] on span "Carrier" at bounding box center [534, 225] width 225 height 13
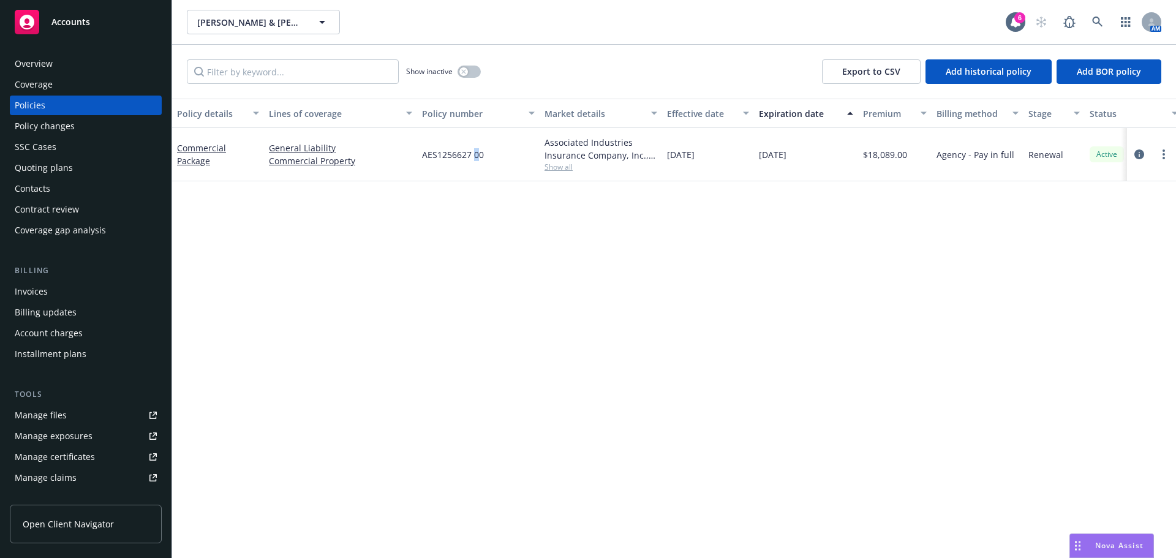
click at [476, 153] on span "AES1256627 00" at bounding box center [453, 154] width 62 height 13
drag, startPoint x: 494, startPoint y: 155, endPoint x: 428, endPoint y: 156, distance: 66.8
click at [428, 156] on div "AES1256627 00" at bounding box center [478, 154] width 123 height 53
click at [430, 155] on span "AES1256627 00" at bounding box center [453, 154] width 62 height 13
click at [420, 155] on div "AES1256627 00" at bounding box center [478, 154] width 123 height 53
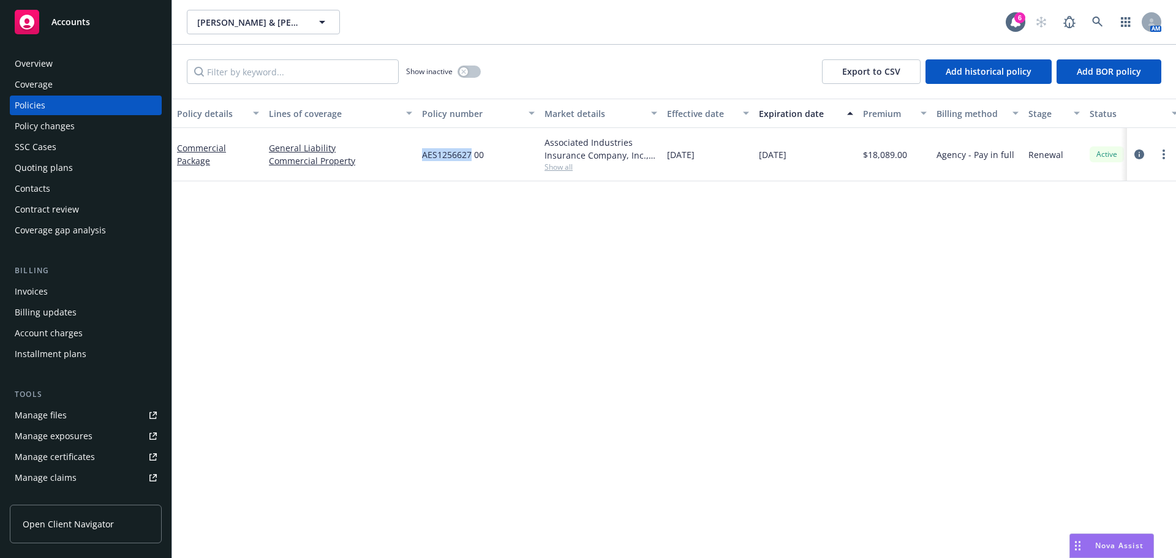
drag, startPoint x: 418, startPoint y: 155, endPoint x: 456, endPoint y: 155, distance: 37.4
click at [456, 155] on div "AES1256627 00" at bounding box center [478, 154] width 123 height 53
click at [467, 156] on span "AES1256627 00" at bounding box center [453, 154] width 62 height 13
click at [478, 154] on span "AES1256627 00" at bounding box center [453, 154] width 62 height 13
click at [469, 154] on span "AES1256627 00" at bounding box center [453, 154] width 62 height 13
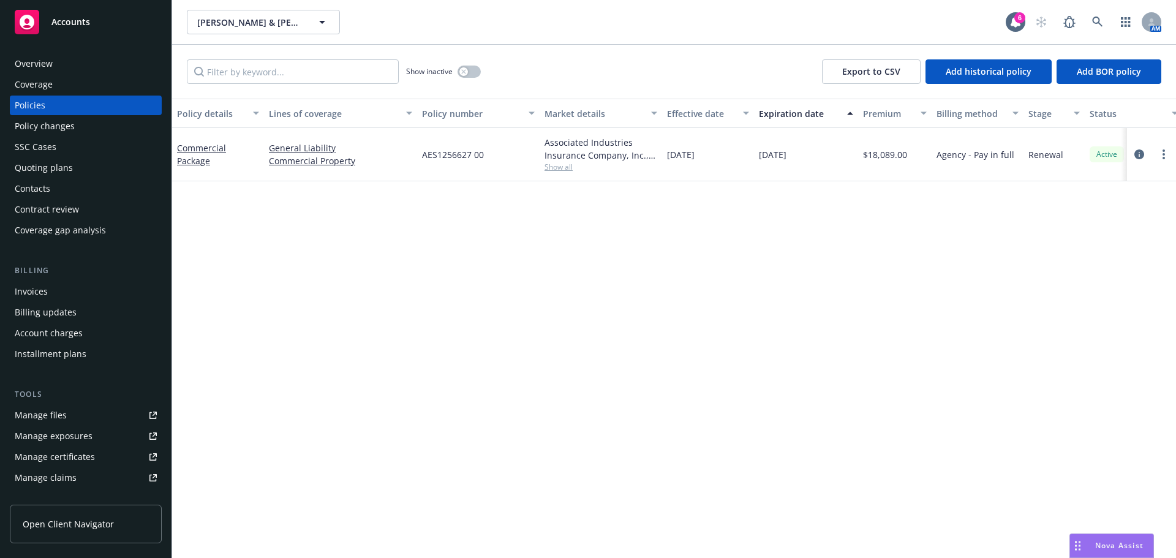
drag, startPoint x: 757, startPoint y: 248, endPoint x: 876, endPoint y: 243, distance: 119.6
click at [758, 248] on div "Policy details Lines of coverage Policy number Market details Effective date Ex…" at bounding box center [674, 329] width 1004 height 460
click at [853, 200] on div "Policy details Lines of coverage Policy number Market details Effective date Ex…" at bounding box center [674, 329] width 1004 height 460
click at [908, 267] on div "Policy details Lines of coverage Policy number Market details Effective date Ex…" at bounding box center [674, 329] width 1004 height 460
drag, startPoint x: 859, startPoint y: 319, endPoint x: 749, endPoint y: 279, distance: 117.5
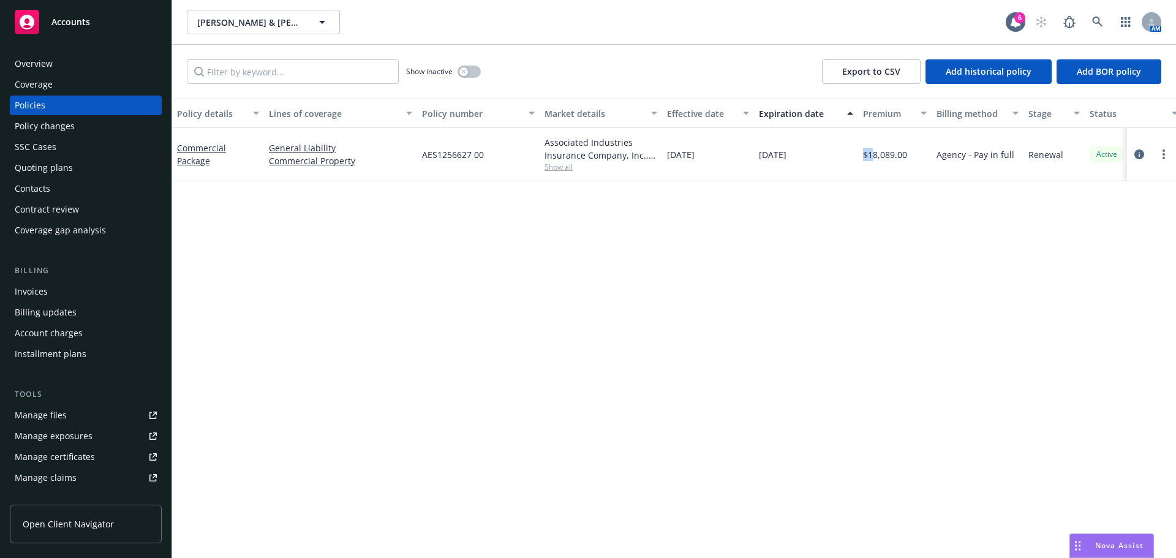
click at [856, 319] on div "Policy details Lines of coverage Policy number Market details Effective date Ex…" at bounding box center [674, 329] width 1004 height 460
click at [626, 235] on div "Policy details Lines of coverage Policy number Market details Effective date Ex…" at bounding box center [674, 329] width 1004 height 460
drag, startPoint x: 804, startPoint y: 154, endPoint x: 271, endPoint y: 218, distance: 536.8
click at [177, 148] on div "Commercial Package General Liability Commercial Property AES1256627 00 Associat…" at bounding box center [763, 154] width 1182 height 53
click at [466, 293] on div "Policy details Lines of coverage Policy number Market details Effective date Ex…" at bounding box center [674, 329] width 1004 height 460
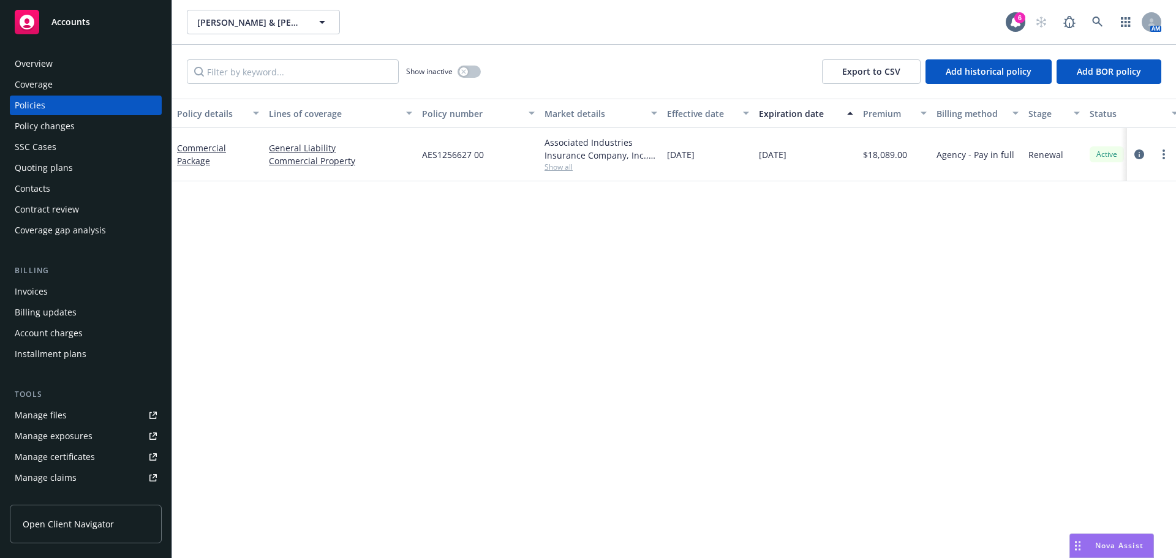
click at [470, 292] on div "Policy details Lines of coverage Policy number Market details Effective date Ex…" at bounding box center [674, 329] width 1004 height 460
click at [485, 295] on div "Policy details Lines of coverage Policy number Market details Effective date Ex…" at bounding box center [674, 329] width 1004 height 460
drag, startPoint x: 820, startPoint y: 160, endPoint x: 183, endPoint y: 154, distance: 637.8
click at [180, 143] on div "Commercial Package General Liability Commercial Property AES1256627 00 Associat…" at bounding box center [763, 154] width 1182 height 53
click at [338, 239] on div "Policy details Lines of coverage Policy number Market details Effective date Ex…" at bounding box center [674, 329] width 1004 height 460
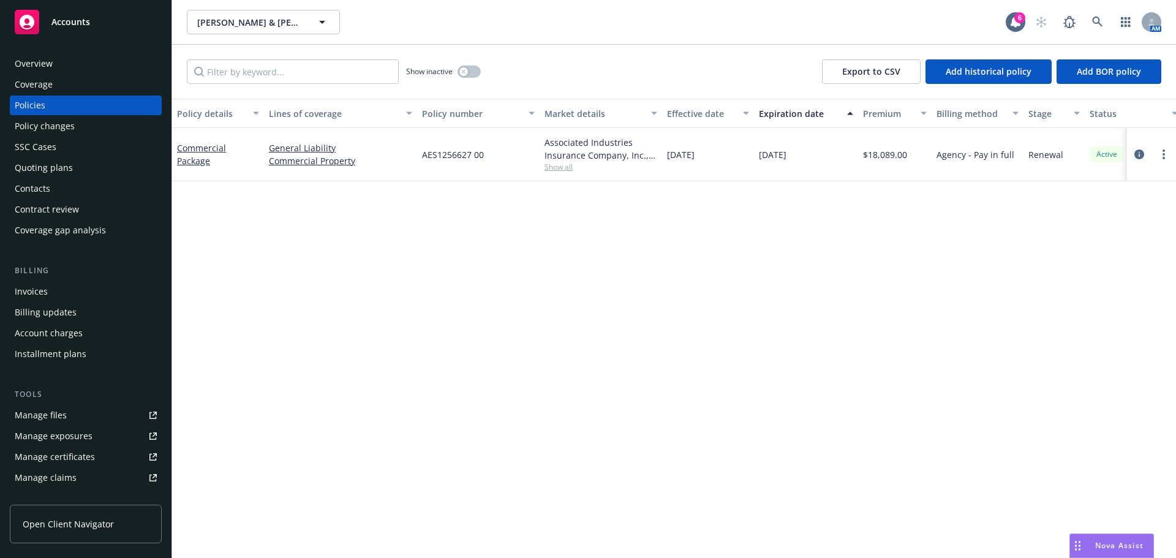
click at [711, 333] on div "Policy details Lines of coverage Policy number Market details Effective date Ex…" at bounding box center [674, 329] width 1004 height 460
click at [1032, 210] on div "Policy details Lines of coverage Policy number Market details Effective date Ex…" at bounding box center [674, 329] width 1004 height 460
click at [759, 255] on div "Policy details Lines of coverage Policy number Market details Effective date Ex…" at bounding box center [674, 329] width 1004 height 460
click at [559, 168] on span "Show all" at bounding box center [601, 167] width 113 height 10
click at [874, 317] on div "Policy details Lines of coverage Policy number Market details Effective date Ex…" at bounding box center [674, 329] width 1004 height 460
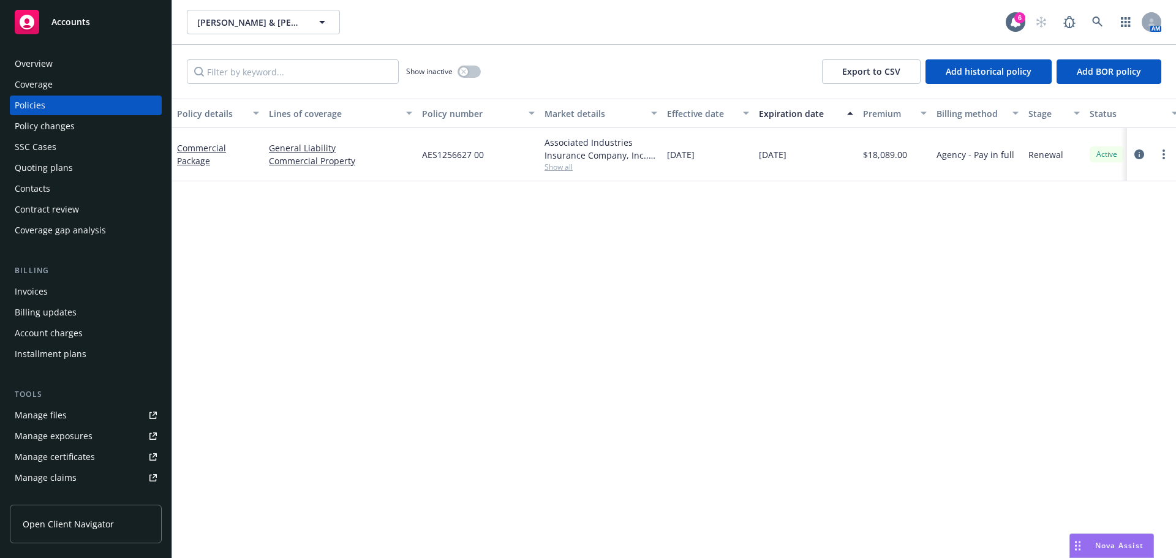
click at [686, 293] on div "Policy details Lines of coverage Policy number Market details Effective date Ex…" at bounding box center [674, 329] width 1004 height 460
click at [626, 317] on div "Policy details Lines of coverage Policy number Market details Effective date Ex…" at bounding box center [674, 329] width 1004 height 460
click at [568, 172] on span "Show all" at bounding box center [601, 167] width 113 height 10
click at [801, 240] on div "Policy details Lines of coverage Policy number Market details Effective date Ex…" at bounding box center [674, 329] width 1004 height 460
click at [503, 421] on div "Policy details Lines of coverage Policy number Market details Effective date Ex…" at bounding box center [674, 329] width 1004 height 460
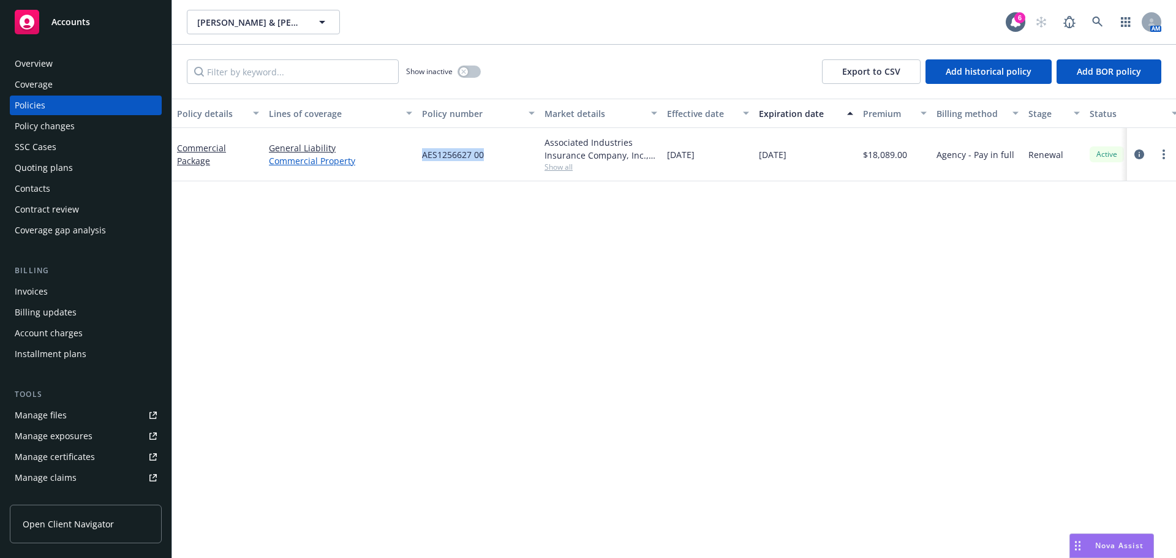
click at [406, 162] on div "Commercial Package General Liability Commercial Property AES1256627 00 Associat…" at bounding box center [763, 154] width 1182 height 53
click at [479, 211] on div "Policy details Lines of coverage Policy number Market details Effective date Ex…" at bounding box center [674, 329] width 1004 height 460
click at [467, 160] on span "AES1256627 00" at bounding box center [453, 154] width 62 height 13
drag, startPoint x: 472, startPoint y: 157, endPoint x: 422, endPoint y: 155, distance: 49.7
click at [422, 155] on span "AES1256627 00" at bounding box center [453, 154] width 62 height 13
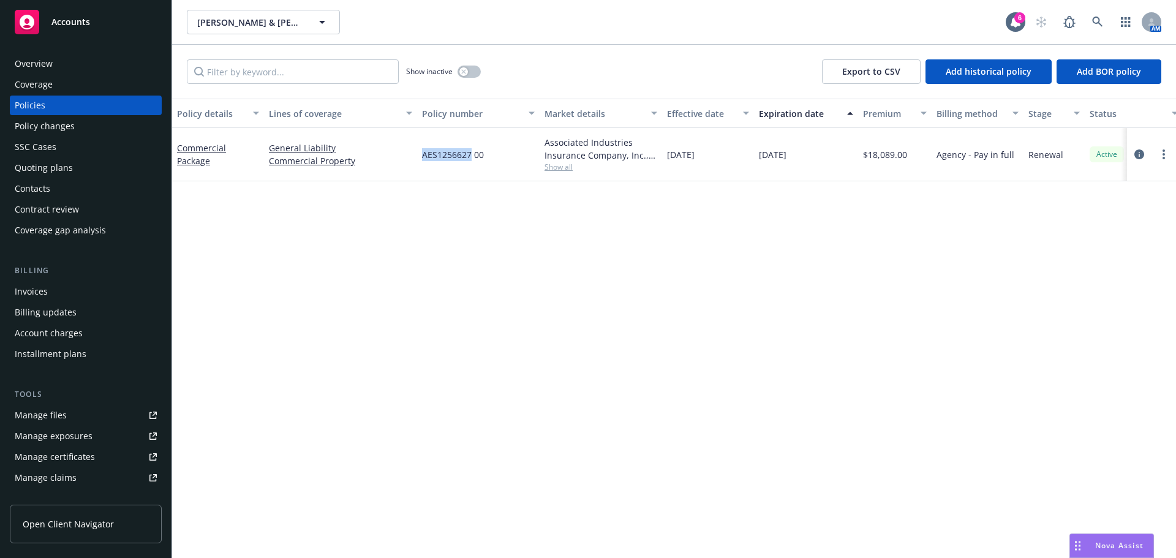
click at [433, 159] on span "AES1256627 00" at bounding box center [453, 154] width 62 height 13
drag, startPoint x: 421, startPoint y: 157, endPoint x: 471, endPoint y: 154, distance: 50.3
click at [471, 154] on div "AES1256627 00" at bounding box center [478, 154] width 123 height 53
click at [471, 154] on span "AES1256627 00" at bounding box center [453, 154] width 62 height 13
drag, startPoint x: 471, startPoint y: 154, endPoint x: 423, endPoint y: 155, distance: 47.8
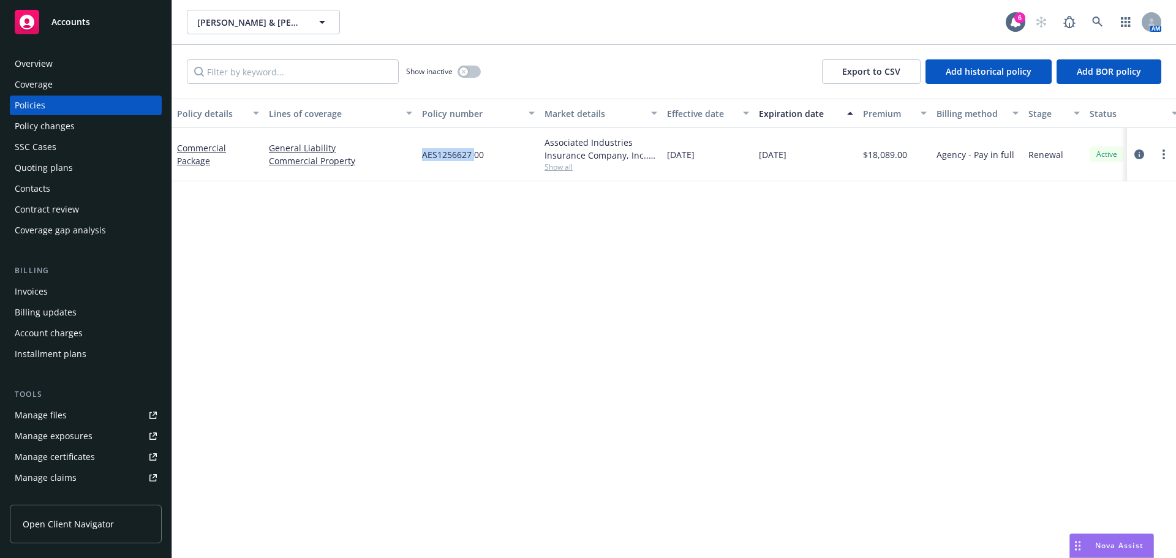
click at [423, 155] on span "AES1256627 00" at bounding box center [453, 154] width 62 height 13
click at [452, 170] on div "AES1256627 00" at bounding box center [478, 154] width 123 height 53
click at [436, 153] on span "AES1256627 00" at bounding box center [453, 154] width 62 height 13
drag, startPoint x: 417, startPoint y: 153, endPoint x: 472, endPoint y: 152, distance: 55.2
click at [471, 151] on div "Commercial Package General Liability Commercial Property AES1256627 00 Associat…" at bounding box center [763, 154] width 1182 height 53
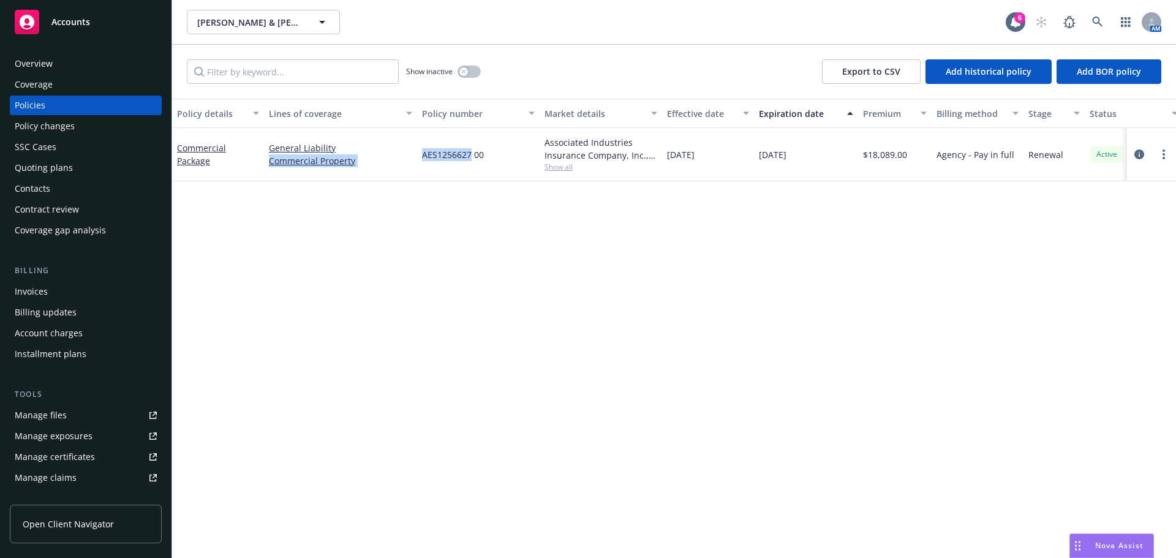
click at [472, 152] on span "AES1256627 00" at bounding box center [453, 154] width 62 height 13
drag, startPoint x: 471, startPoint y: 154, endPoint x: 420, endPoint y: 156, distance: 51.5
click at [420, 156] on div "AES1256627 00" at bounding box center [478, 154] width 123 height 53
click at [446, 162] on div "AES1256627 00" at bounding box center [478, 154] width 123 height 53
click at [423, 156] on span "AES1256627 00" at bounding box center [453, 154] width 62 height 13
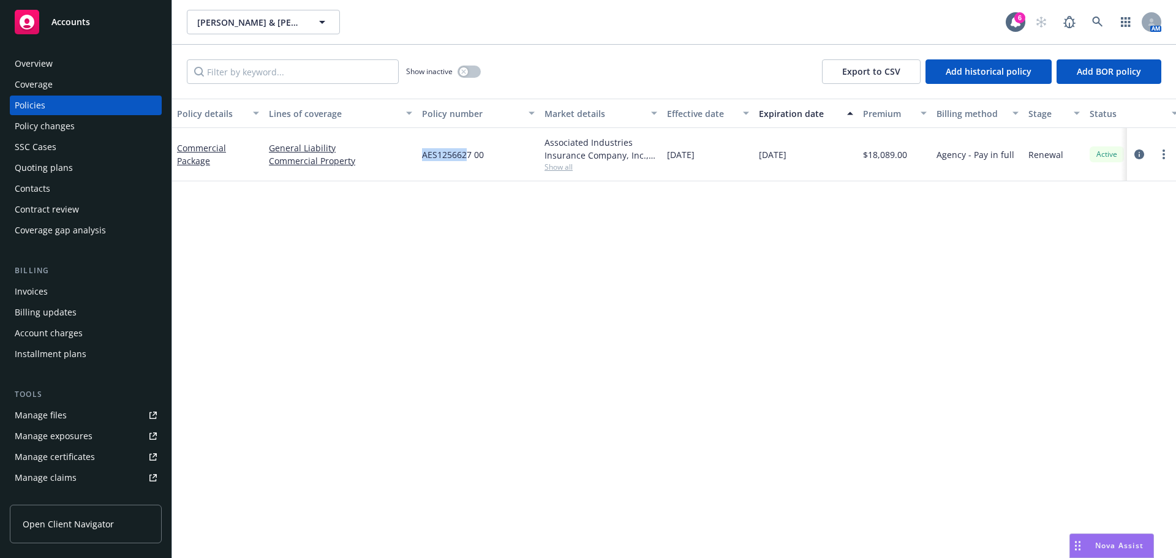
drag, startPoint x: 418, startPoint y: 156, endPoint x: 469, endPoint y: 155, distance: 50.2
click at [469, 155] on div "AES1256627 00" at bounding box center [478, 154] width 123 height 53
click at [471, 156] on span "AES1256627 00" at bounding box center [453, 154] width 62 height 13
drag, startPoint x: 471, startPoint y: 156, endPoint x: 429, endPoint y: 160, distance: 41.9
click at [429, 159] on span "AES1256627 00" at bounding box center [453, 154] width 62 height 13
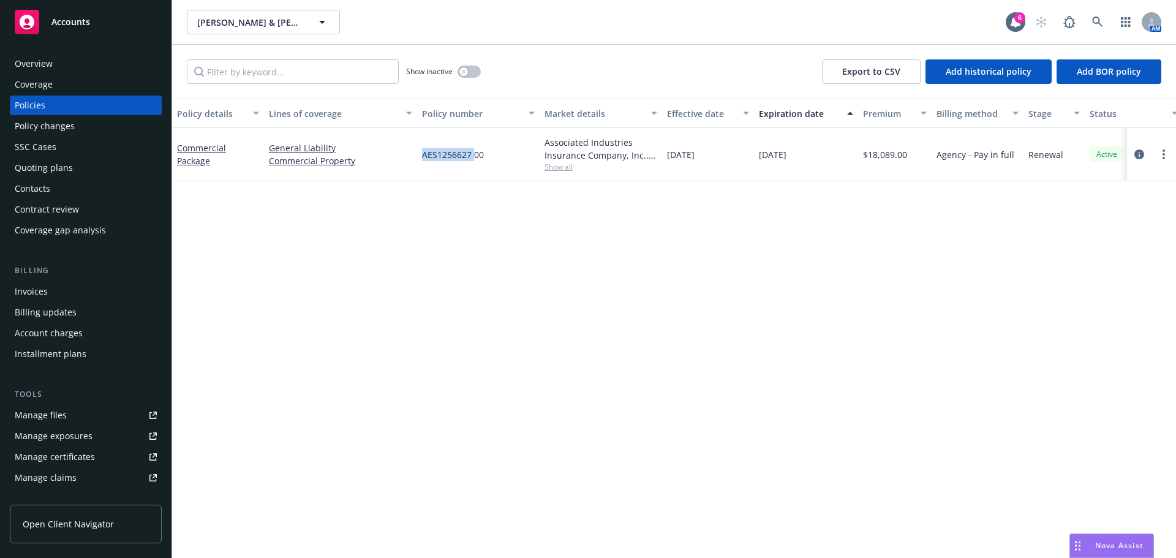
click at [429, 160] on span "AES1256627 00" at bounding box center [453, 154] width 62 height 13
drag, startPoint x: 423, startPoint y: 155, endPoint x: 469, endPoint y: 155, distance: 46.0
click at [469, 155] on span "AES1256627 00" at bounding box center [453, 154] width 62 height 13
click at [469, 156] on span "AES1256627 00" at bounding box center [453, 154] width 62 height 13
drag, startPoint x: 473, startPoint y: 156, endPoint x: 424, endPoint y: 153, distance: 49.1
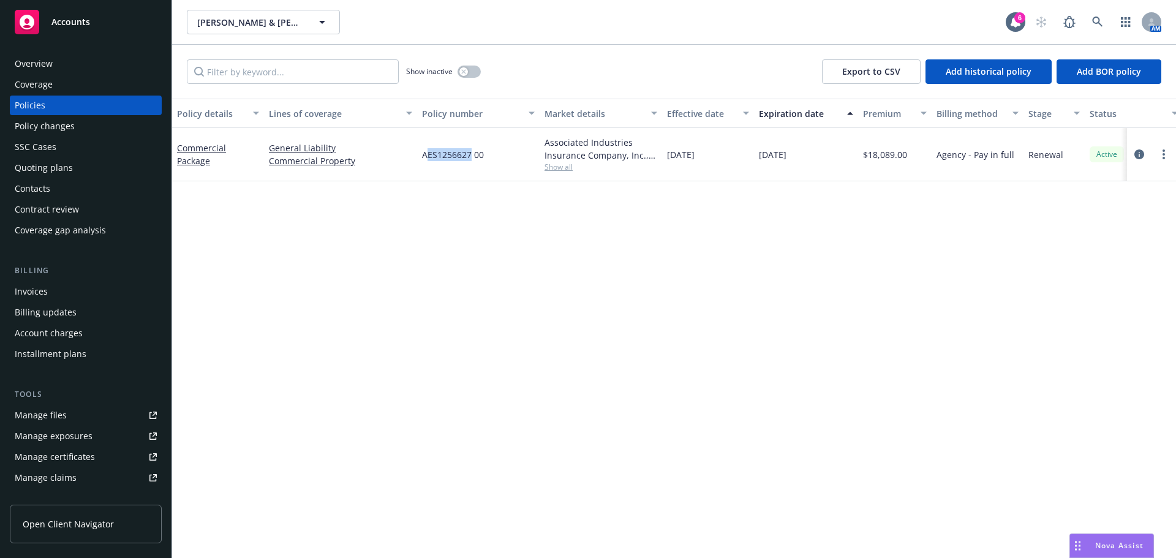
click at [424, 152] on span "AES1256627 00" at bounding box center [453, 154] width 62 height 13
click at [427, 155] on span "AES1256627 00" at bounding box center [453, 154] width 62 height 13
click at [423, 159] on span "AES1256627 00" at bounding box center [453, 154] width 62 height 13
click at [422, 156] on span "AES1256627 00" at bounding box center [453, 154] width 62 height 13
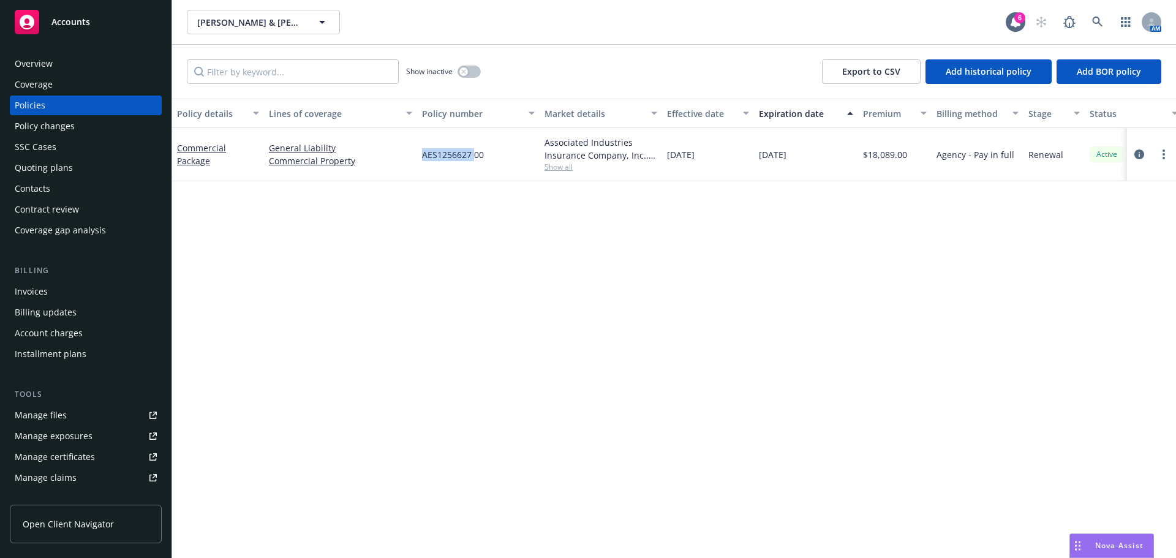
drag, startPoint x: 423, startPoint y: 156, endPoint x: 474, endPoint y: 160, distance: 50.4
click at [474, 160] on span "AES1256627 00" at bounding box center [453, 154] width 62 height 13
click at [501, 190] on div "Policy details Lines of coverage Policy number Market details Effective date Ex…" at bounding box center [674, 329] width 1004 height 460
click at [529, 272] on div "Policy details Lines of coverage Policy number Market details Effective date Ex…" at bounding box center [674, 329] width 1004 height 460
click at [1103, 24] on icon at bounding box center [1097, 22] width 11 height 11
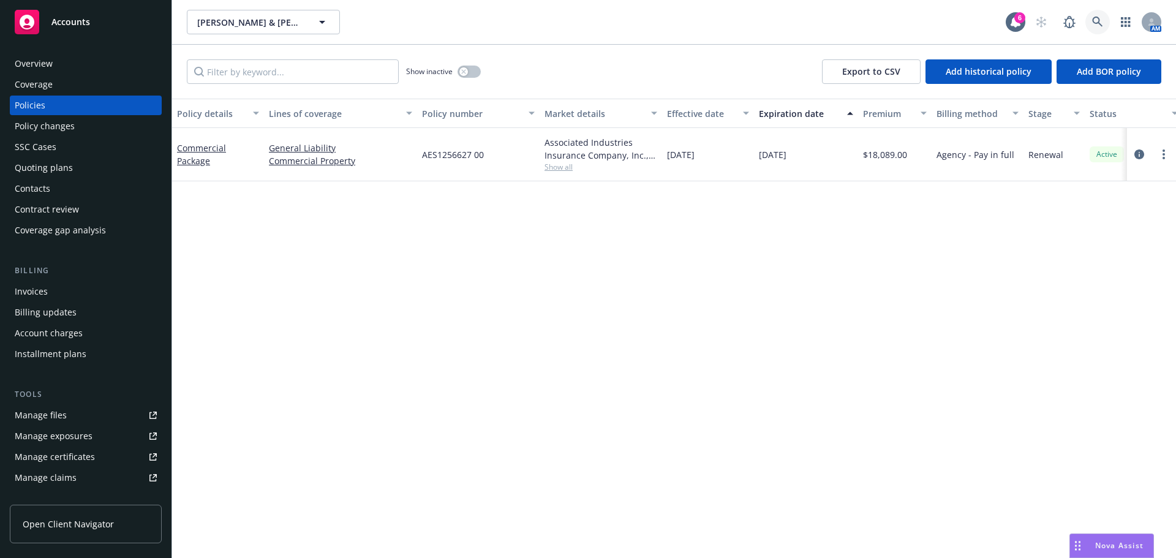
click at [1099, 28] on link at bounding box center [1098, 22] width 25 height 25
